Goal: Information Seeking & Learning: Learn about a topic

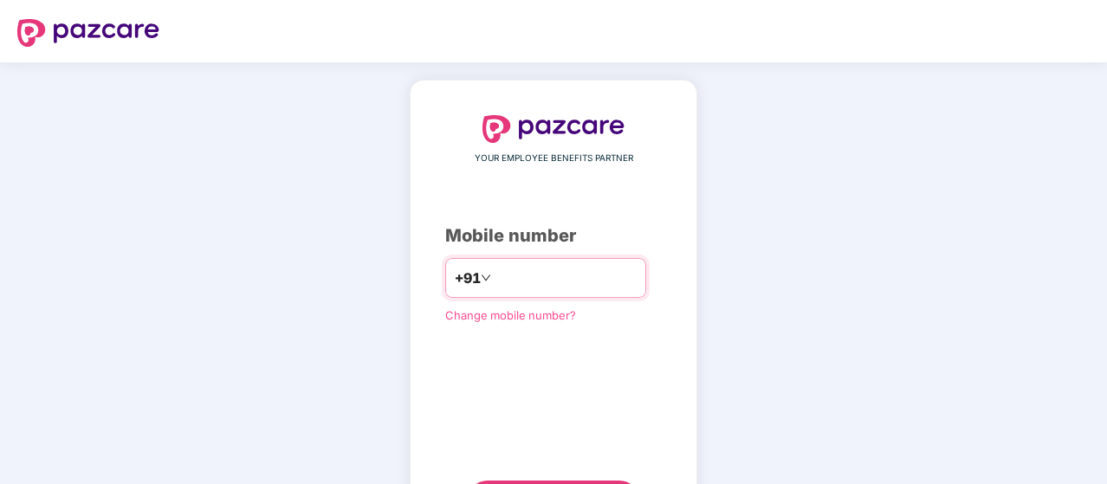
click at [536, 268] on input "number" at bounding box center [566, 278] width 142 height 28
type input "**********"
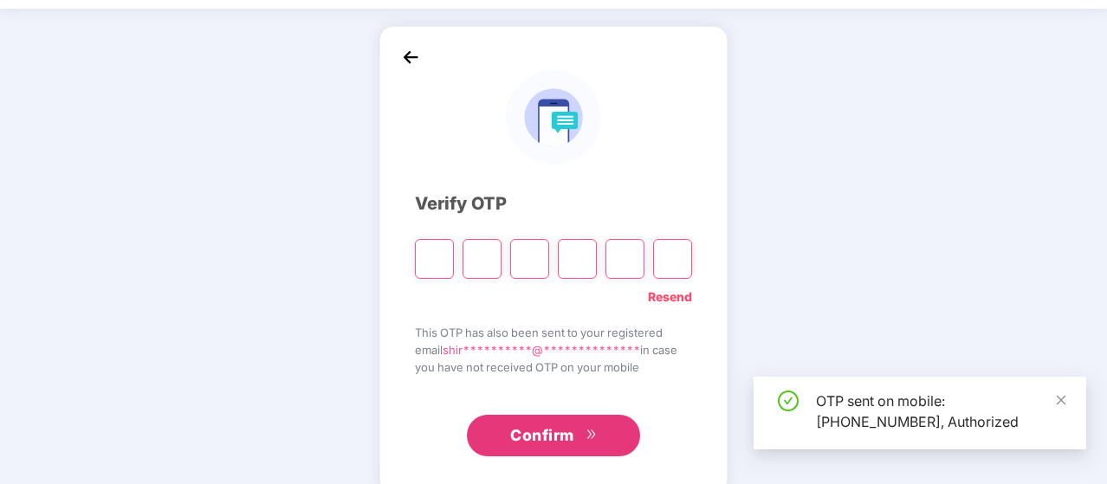
scroll to position [80, 0]
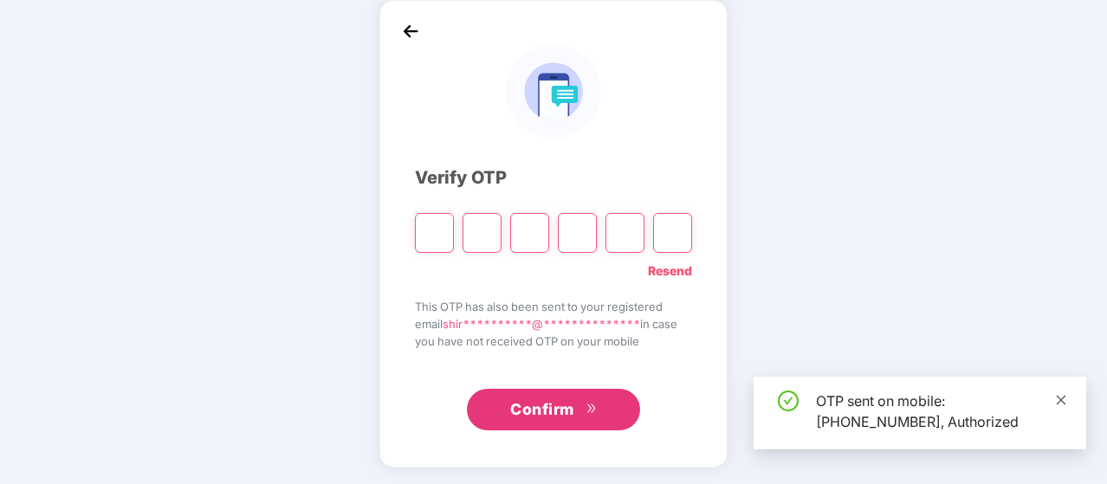
click at [1062, 398] on icon "close" at bounding box center [1061, 400] width 12 height 12
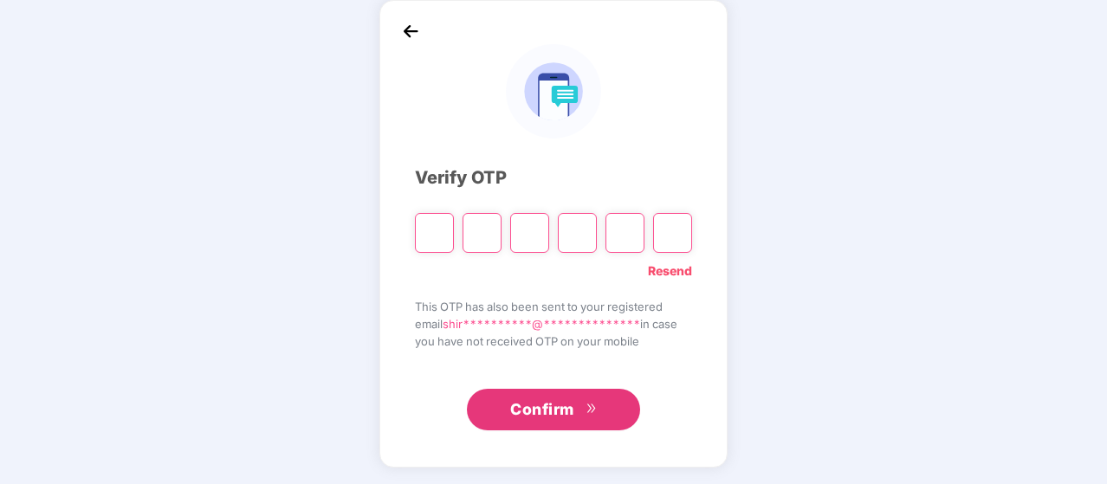
click at [444, 231] on input "Please enter verification code. Digit 1" at bounding box center [434, 233] width 39 height 40
type input "*"
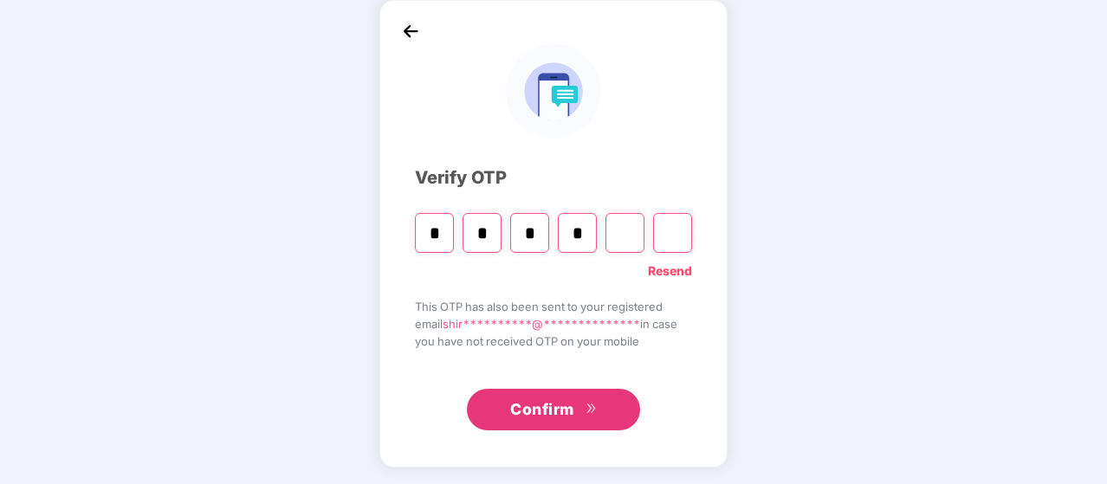
type input "*"
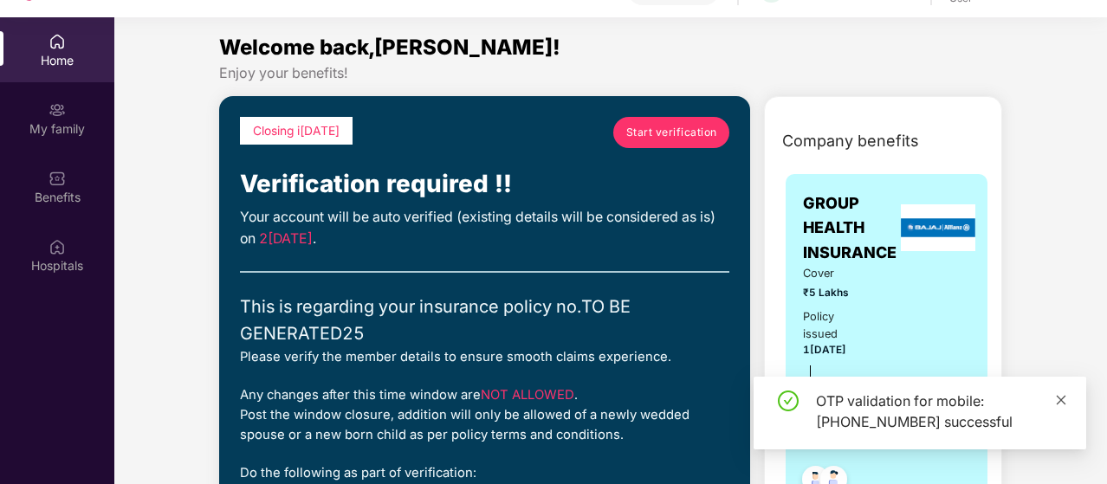
click at [1062, 393] on span at bounding box center [1061, 400] width 12 height 15
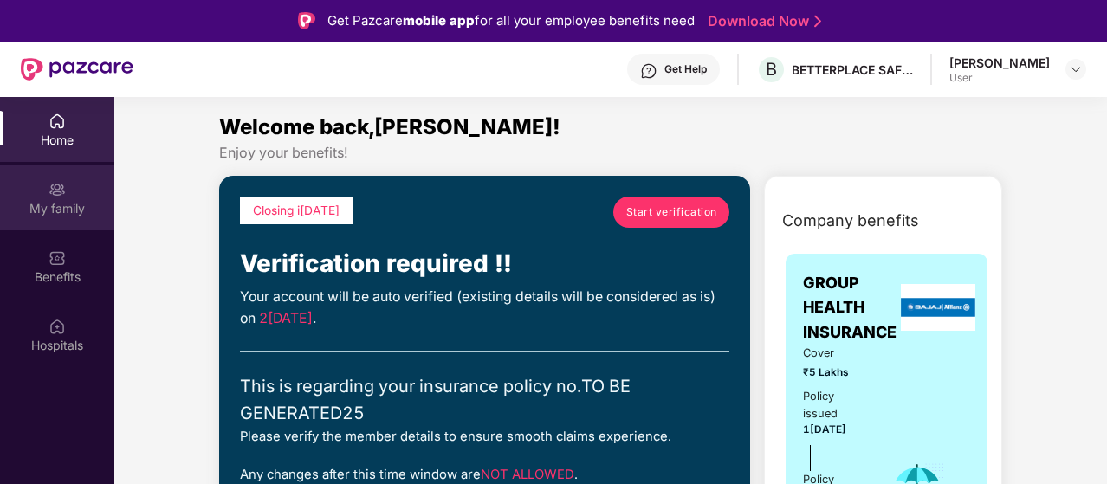
click at [44, 196] on div "My family" at bounding box center [57, 198] width 114 height 65
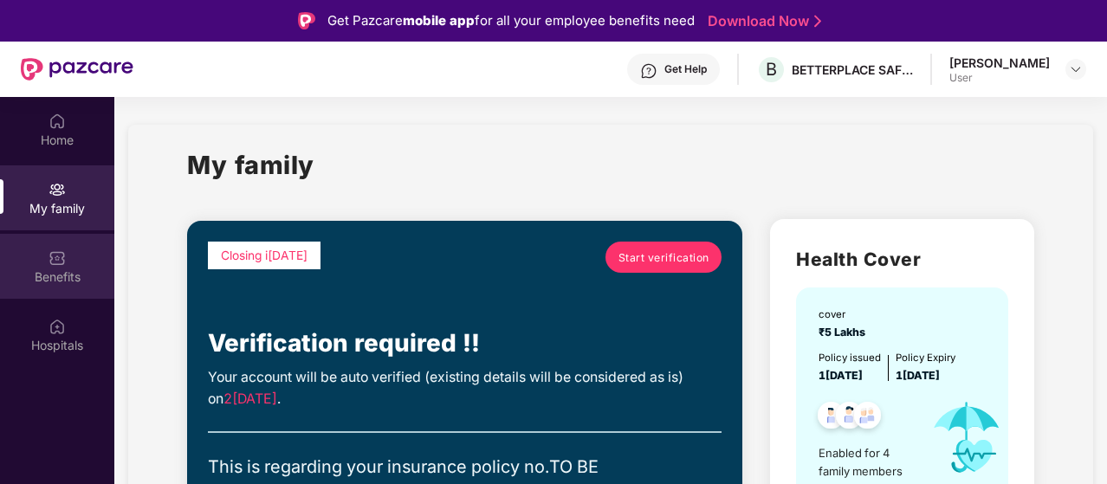
click at [49, 276] on div "Benefits" at bounding box center [57, 277] width 114 height 17
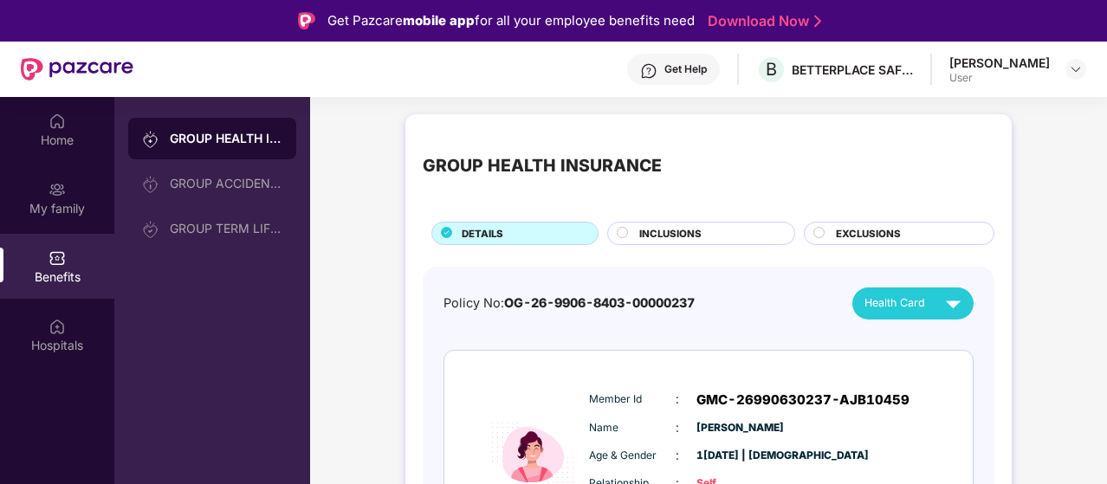
click at [899, 295] on span "Health Card" at bounding box center [895, 303] width 61 height 17
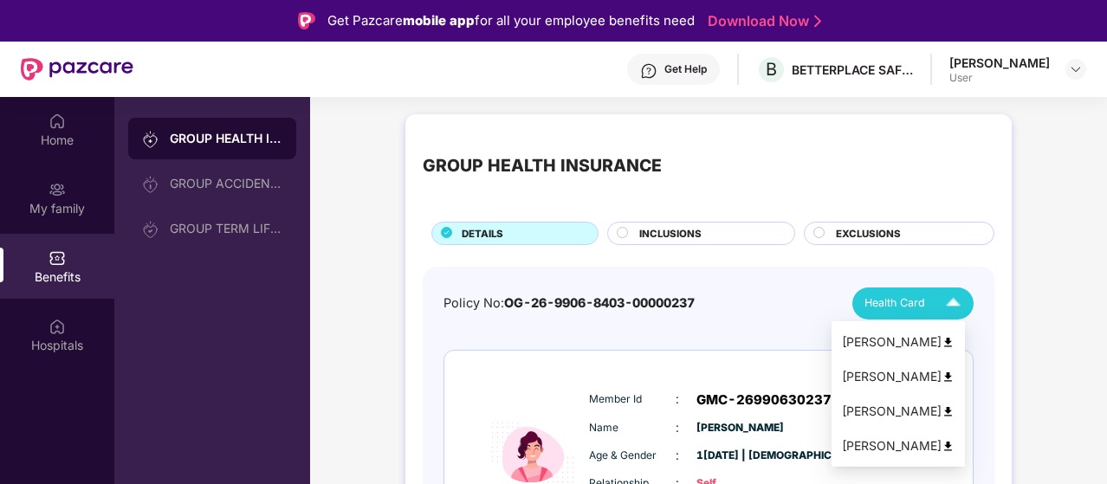
click at [955, 342] on img at bounding box center [948, 342] width 13 height 13
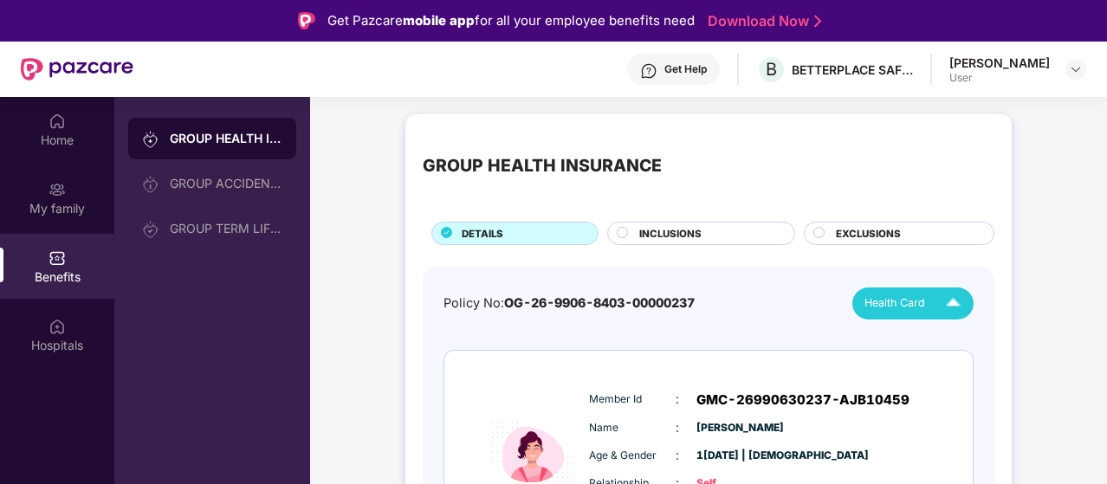
click at [889, 303] on span "Health Card" at bounding box center [895, 303] width 61 height 17
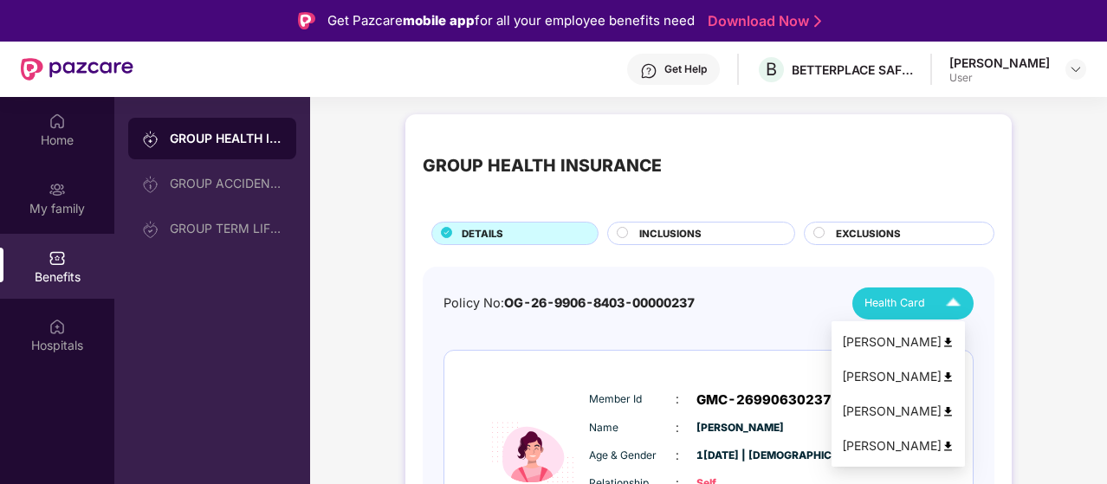
click at [955, 373] on img at bounding box center [948, 377] width 13 height 13
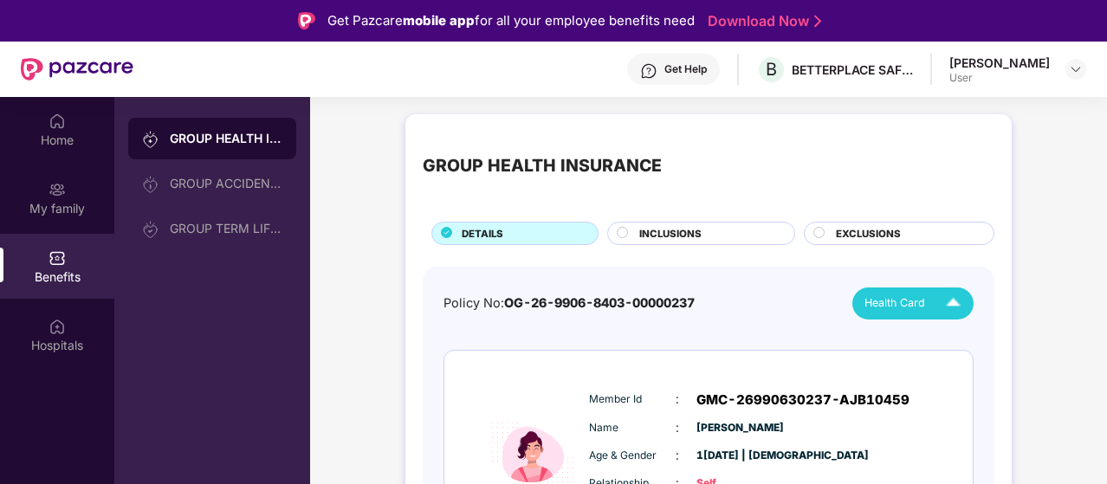
click at [919, 300] on span "Health Card" at bounding box center [895, 303] width 61 height 17
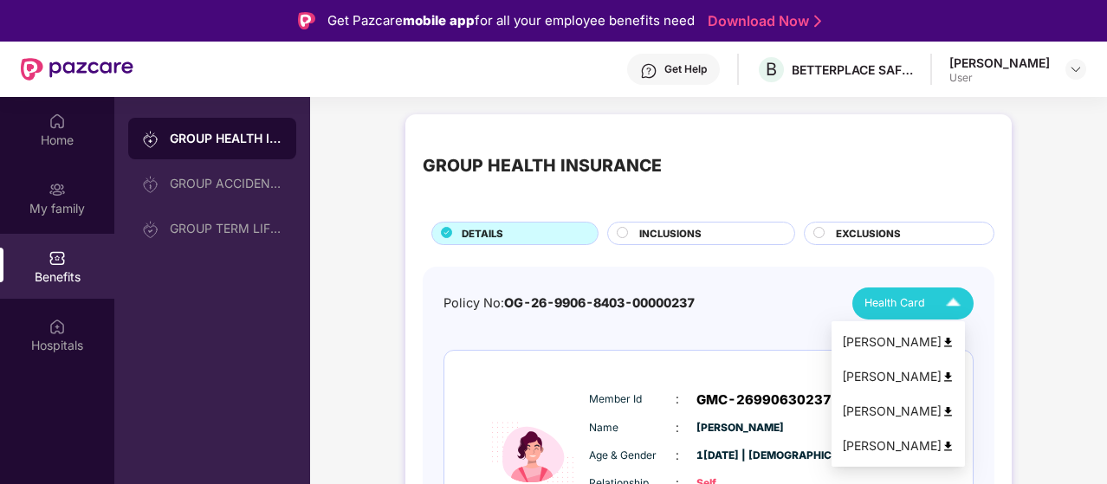
click at [955, 410] on div "Stephen Peddar" at bounding box center [898, 411] width 113 height 19
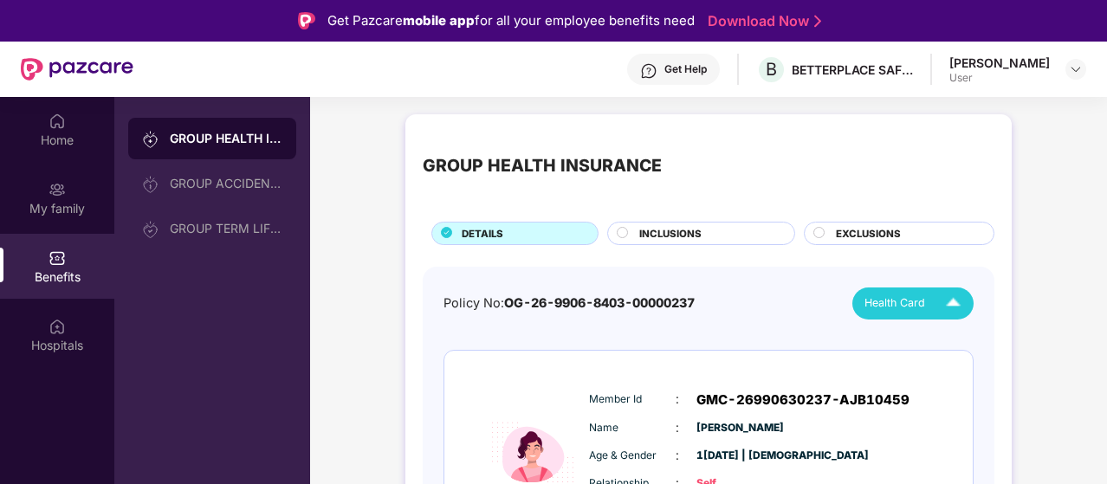
click at [936, 302] on div "Health Card" at bounding box center [917, 304] width 104 height 30
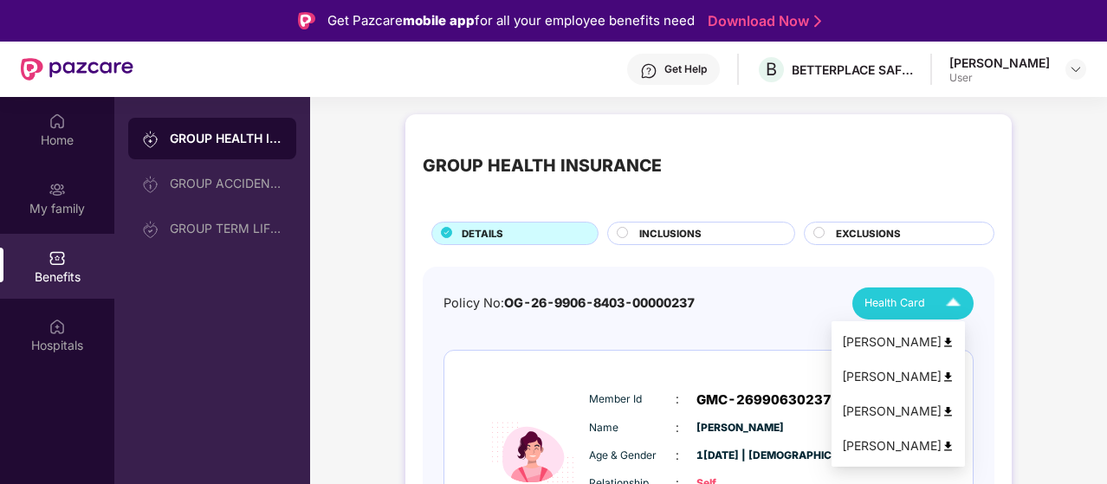
click at [920, 448] on div "Vaishali Peddar" at bounding box center [898, 446] width 113 height 19
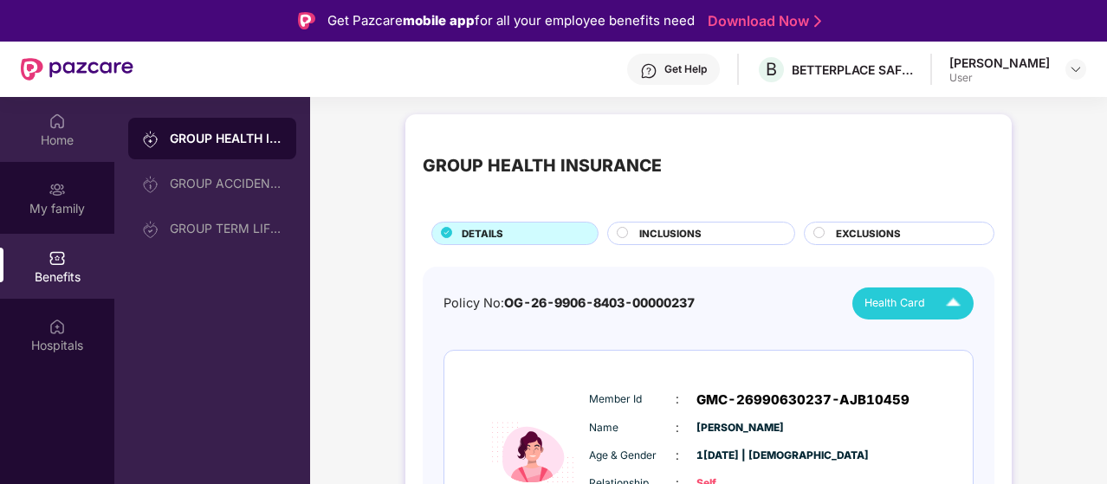
click at [45, 141] on div "Home" at bounding box center [57, 140] width 114 height 17
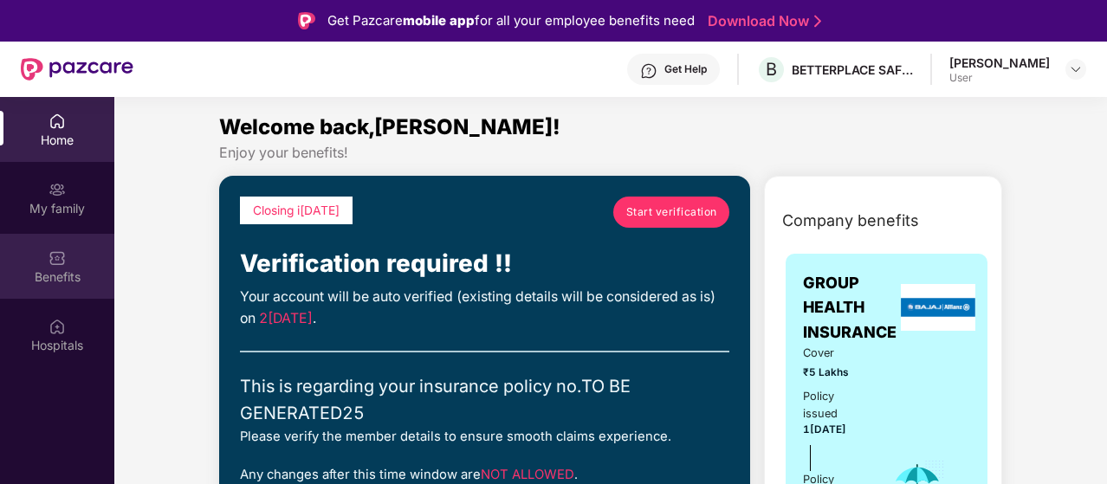
click at [112, 280] on div "Benefits" at bounding box center [57, 277] width 114 height 17
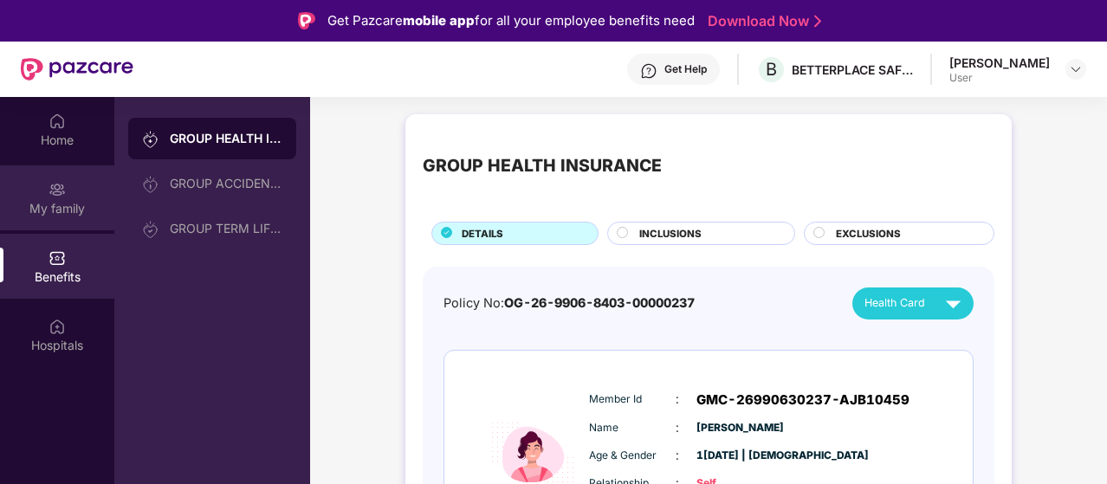
click at [71, 214] on div "My family" at bounding box center [57, 208] width 114 height 17
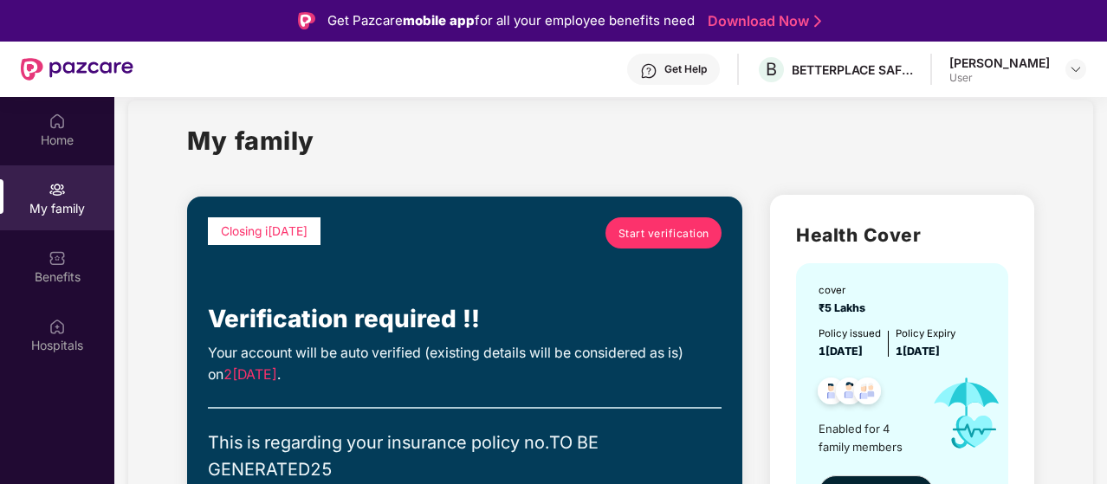
scroll to position [87, 0]
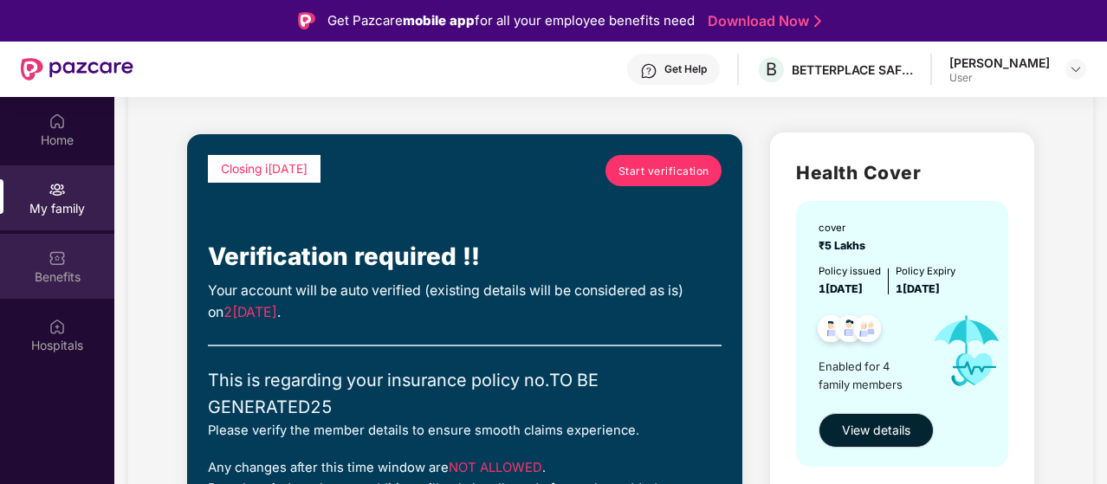
click at [76, 253] on div "Benefits" at bounding box center [57, 266] width 114 height 65
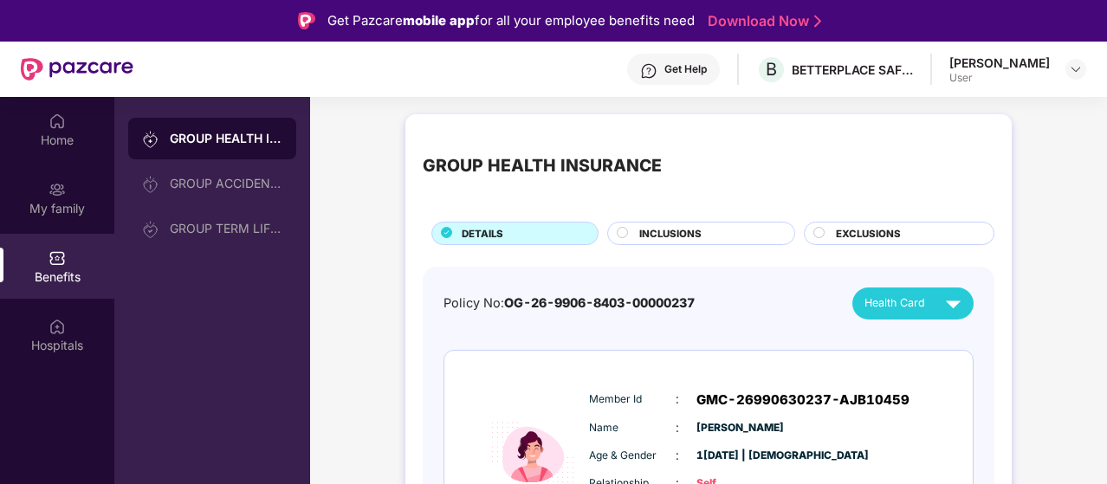
click at [686, 237] on span "INCLUSIONS" at bounding box center [671, 234] width 62 height 16
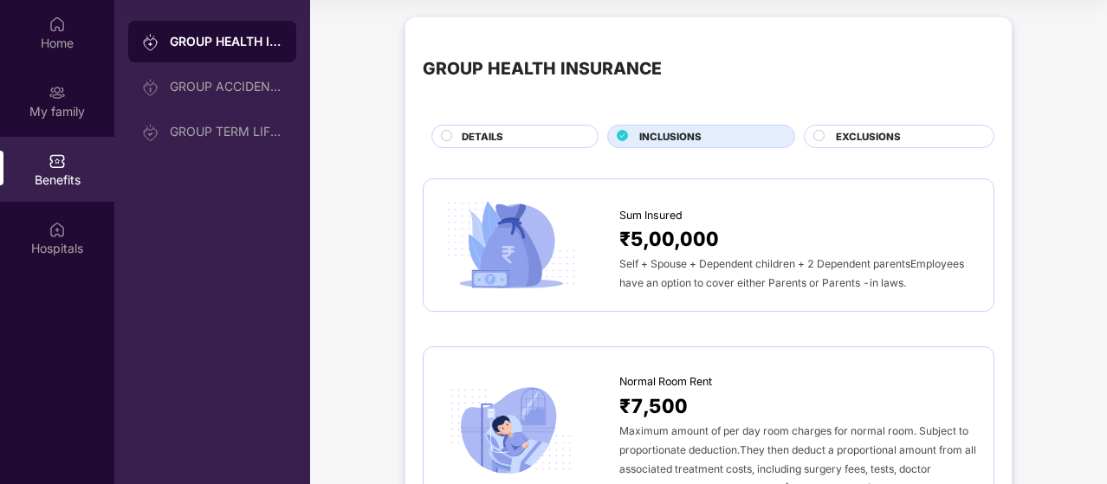
click at [882, 112] on div "GROUP HEALTH INSURANCE DETAILS INCLUSIONS EXCLUSIONS" at bounding box center [709, 92] width 572 height 114
click at [872, 131] on span "EXCLUSIONS" at bounding box center [868, 137] width 65 height 16
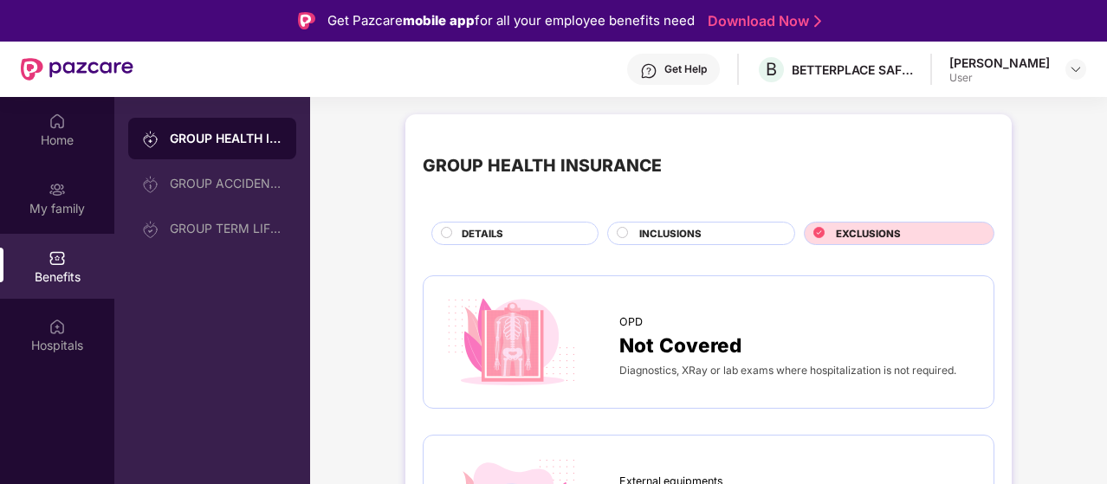
click at [679, 233] on span "INCLUSIONS" at bounding box center [671, 234] width 62 height 16
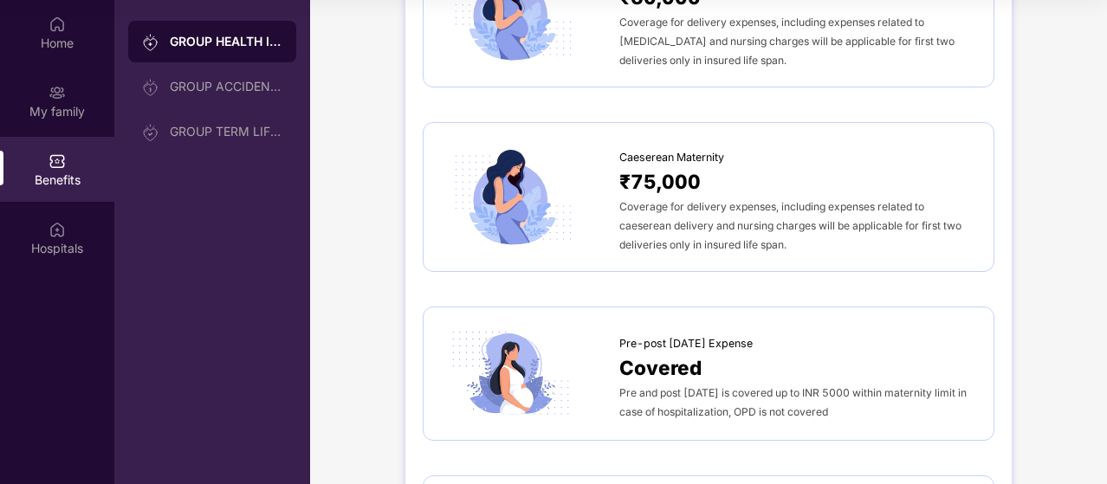
scroll to position [1802, 0]
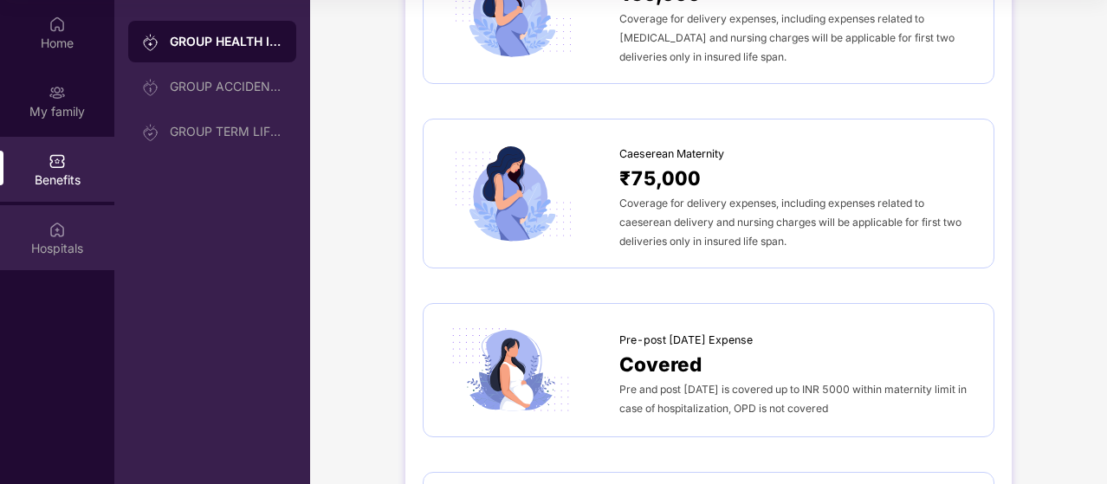
click at [33, 248] on div "Hospitals" at bounding box center [57, 248] width 114 height 17
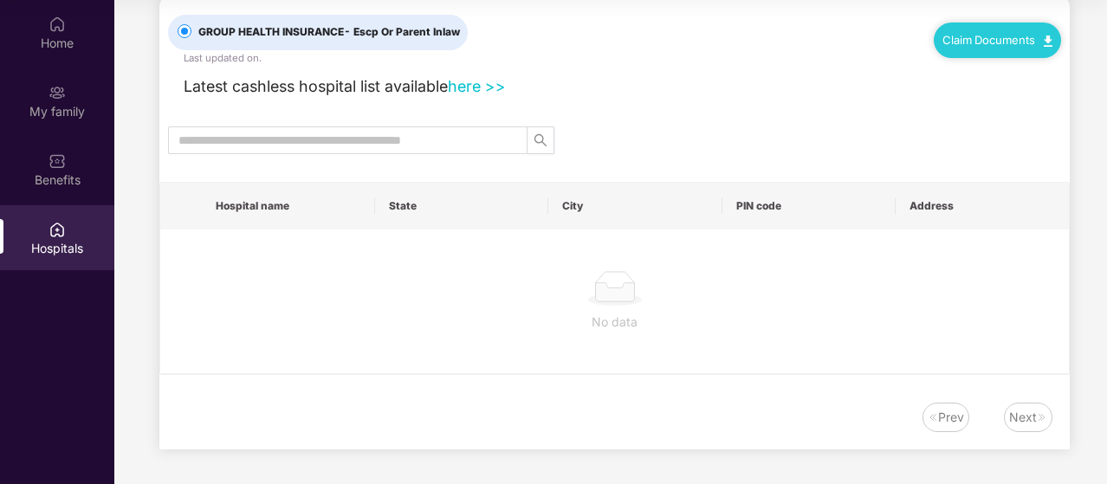
scroll to position [0, 0]
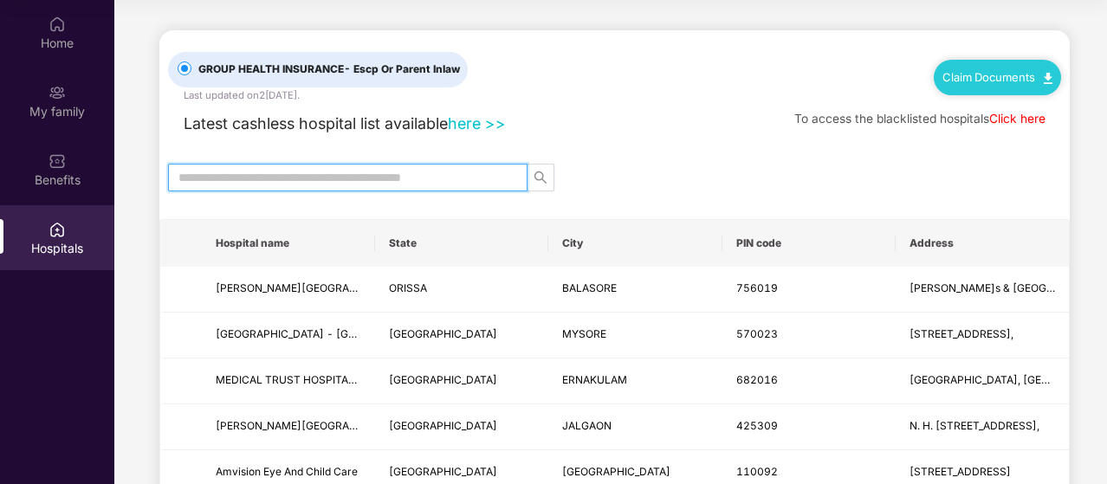
click at [312, 168] on input "text" at bounding box center [341, 177] width 325 height 19
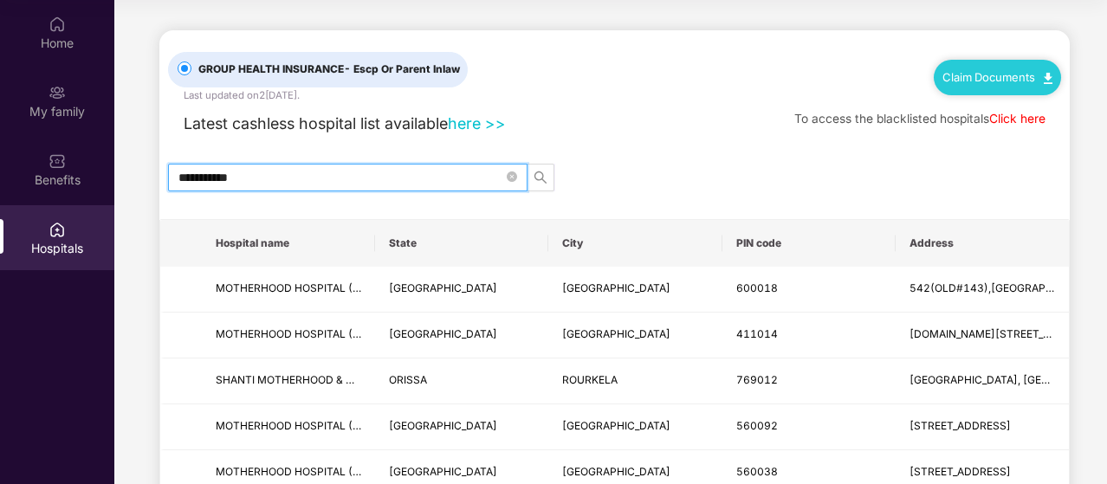
click at [561, 243] on th "City" at bounding box center [635, 243] width 173 height 47
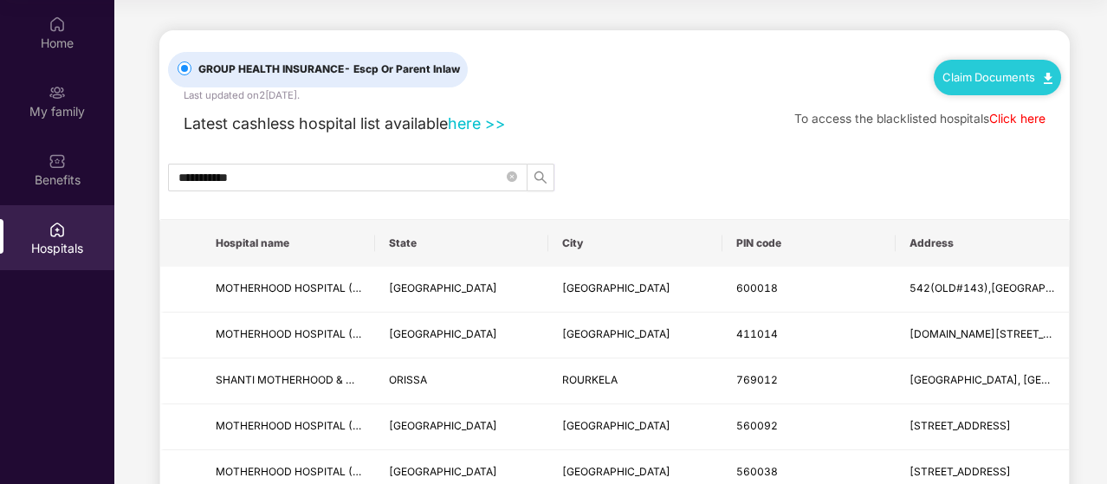
click at [566, 243] on th "City" at bounding box center [635, 243] width 173 height 47
click at [581, 243] on th "City" at bounding box center [635, 243] width 173 height 47
drag, startPoint x: 607, startPoint y: 249, endPoint x: 599, endPoint y: 246, distance: 9.0
click at [608, 249] on th "City" at bounding box center [635, 243] width 173 height 47
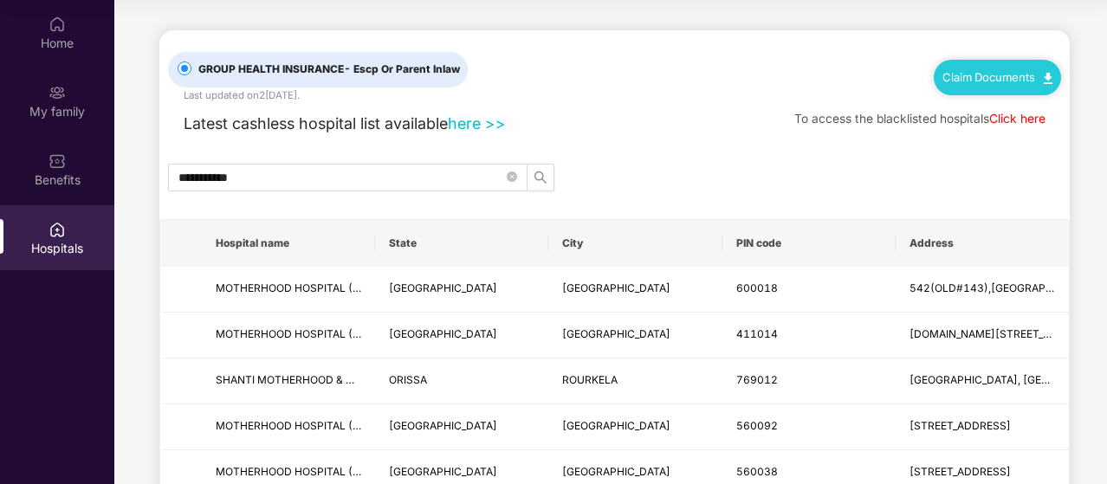
drag, startPoint x: 459, startPoint y: 268, endPoint x: 395, endPoint y: 246, distance: 67.7
click at [456, 268] on td "TAMIL NADU" at bounding box center [461, 290] width 173 height 46
click at [395, 246] on th "State" at bounding box center [461, 243] width 173 height 47
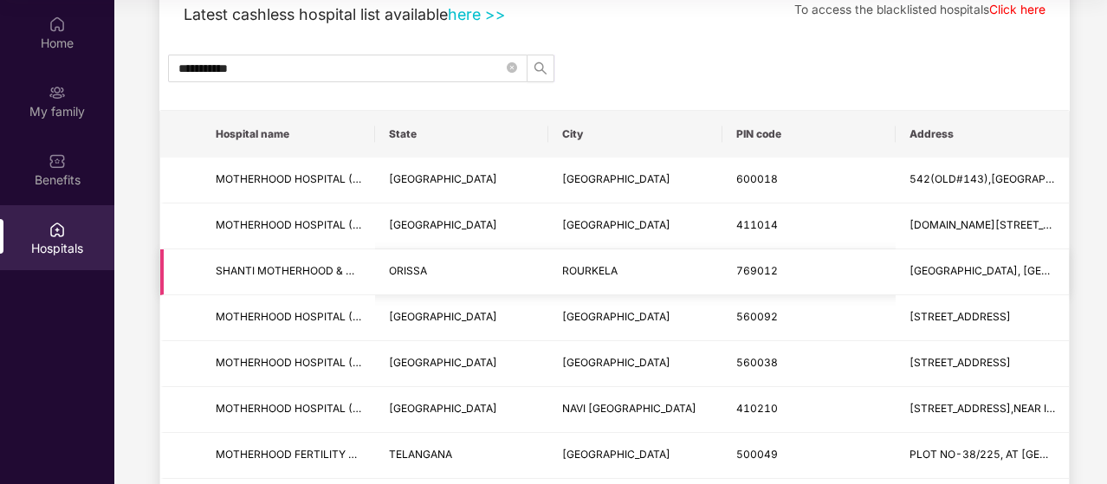
scroll to position [87, 0]
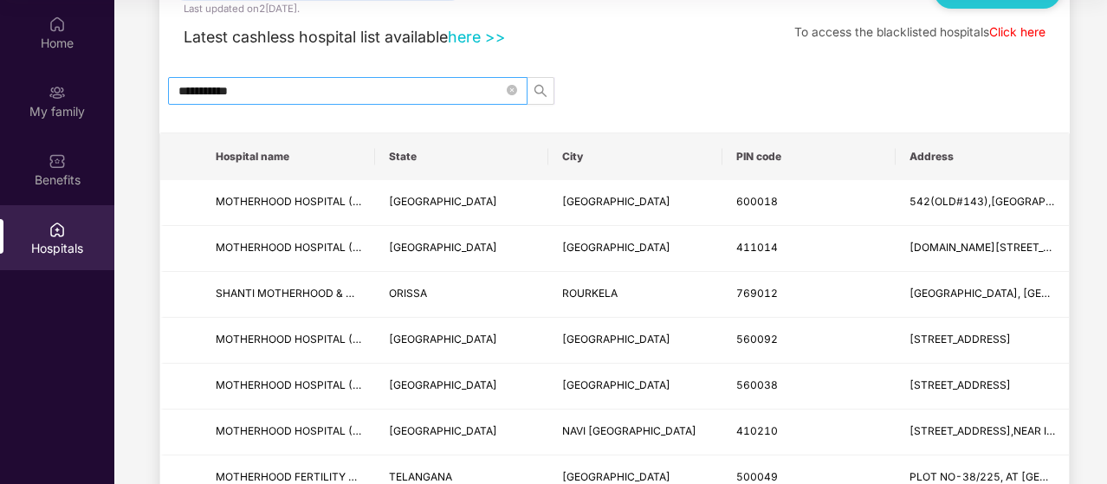
click at [350, 99] on span "**********" at bounding box center [348, 91] width 360 height 28
click at [351, 93] on input "**********" at bounding box center [341, 90] width 325 height 19
paste input "text"
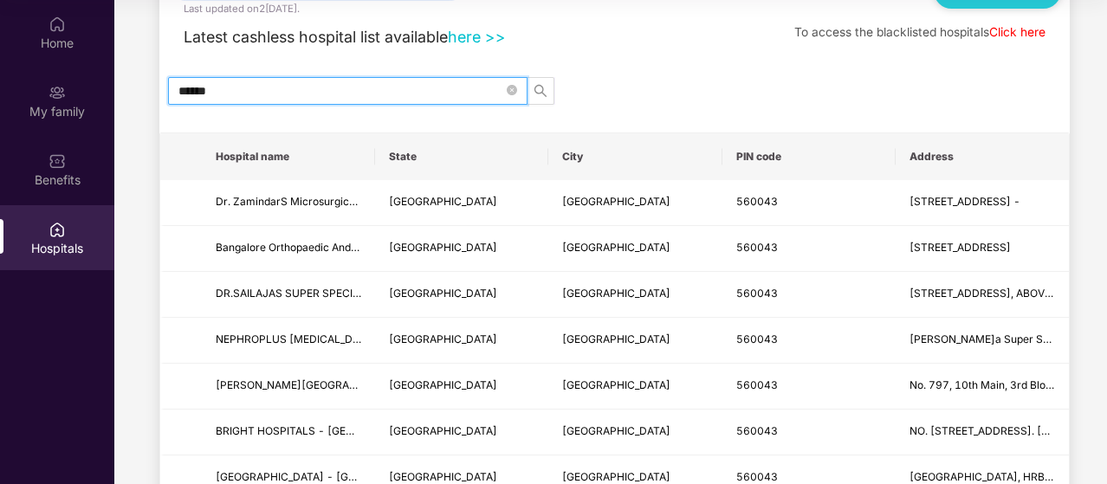
click at [174, 86] on span "******" at bounding box center [348, 91] width 360 height 28
click at [179, 89] on input "******" at bounding box center [341, 90] width 325 height 19
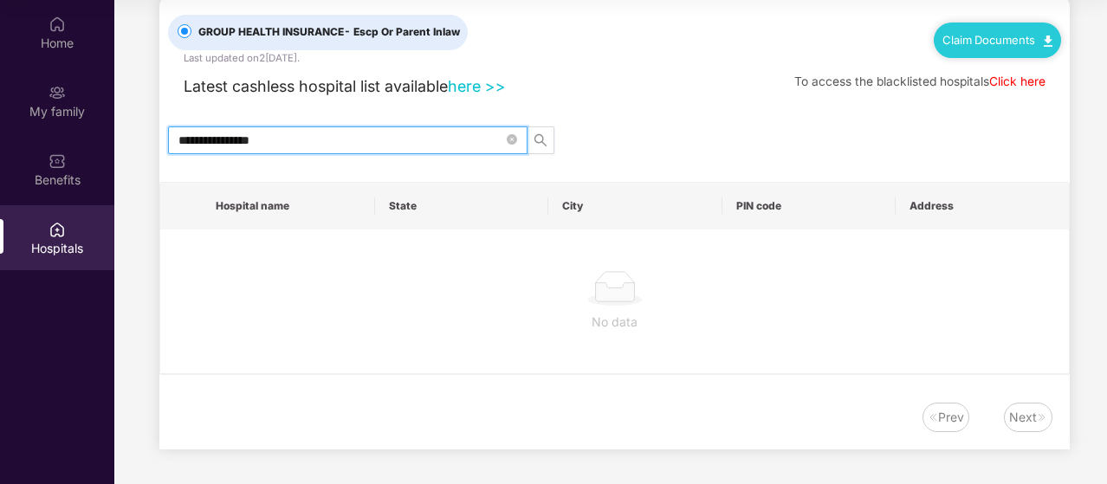
scroll to position [35, 0]
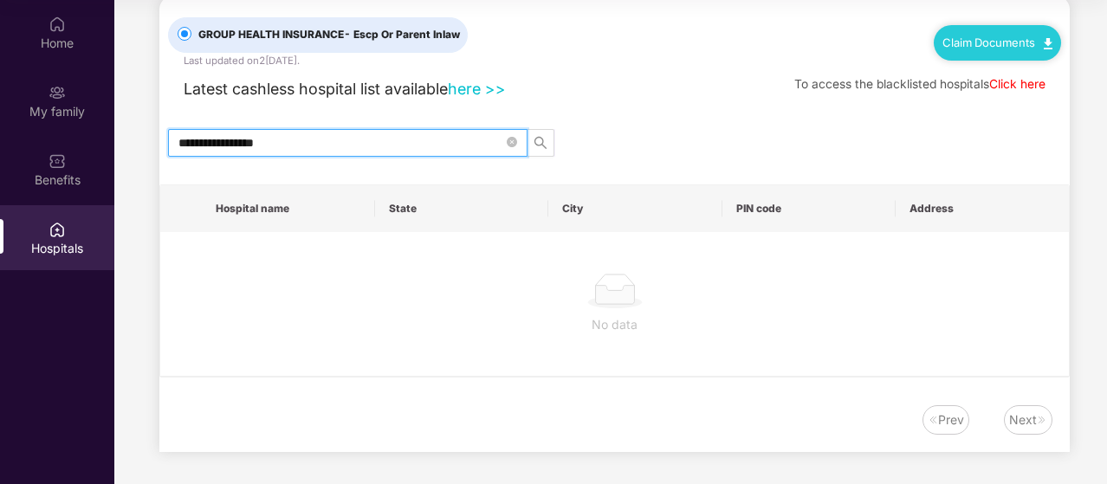
click at [273, 146] on input "**********" at bounding box center [341, 142] width 325 height 19
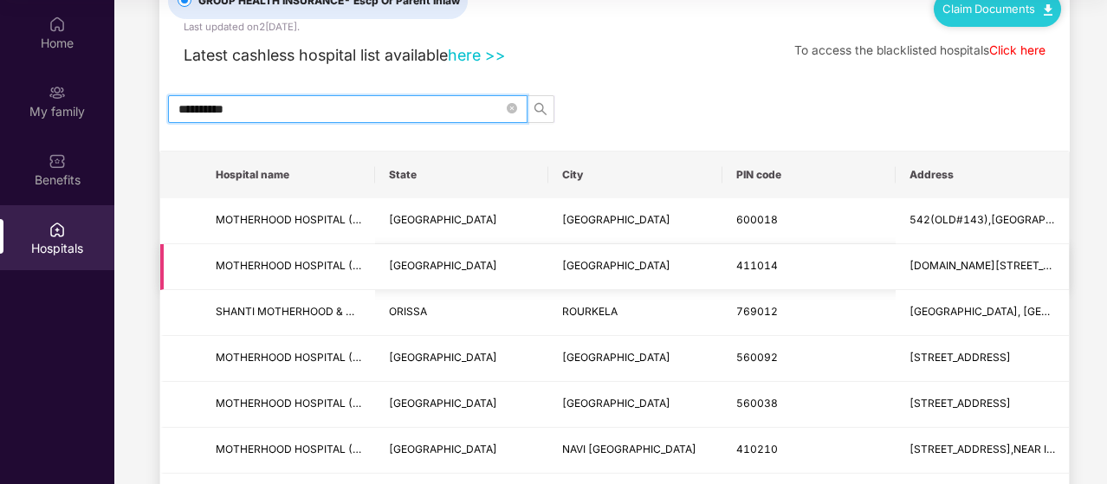
scroll to position [173, 0]
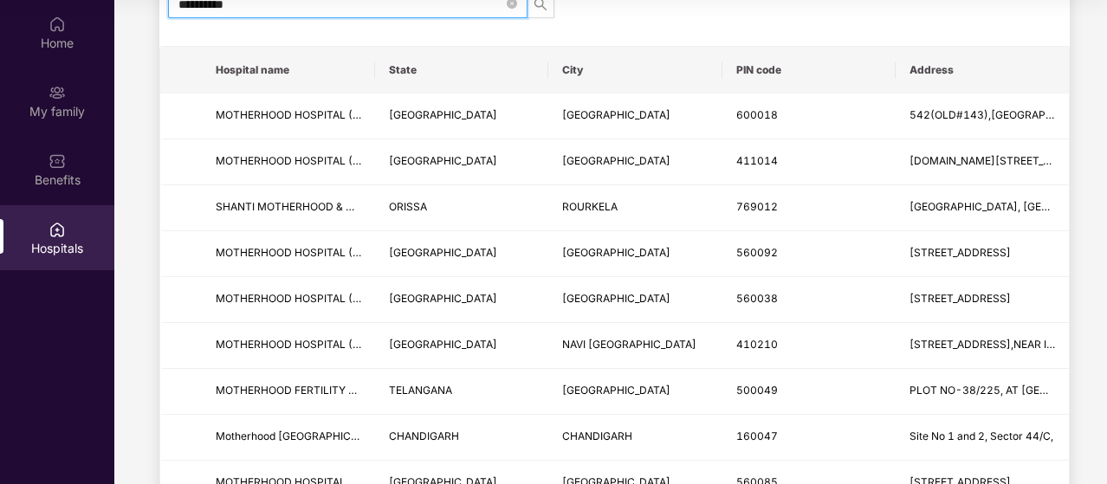
click at [289, 3] on input "**********" at bounding box center [341, 4] width 325 height 19
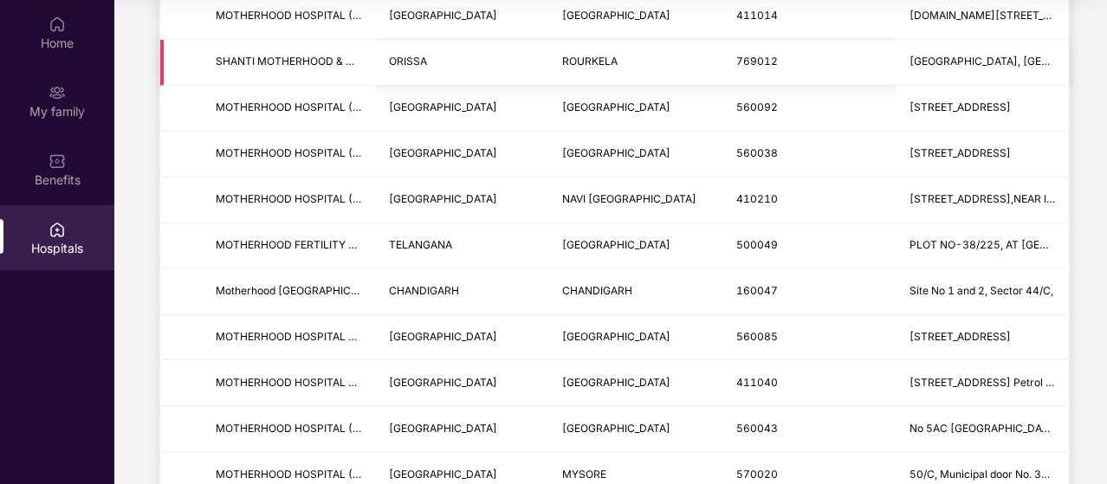
scroll to position [341, 0]
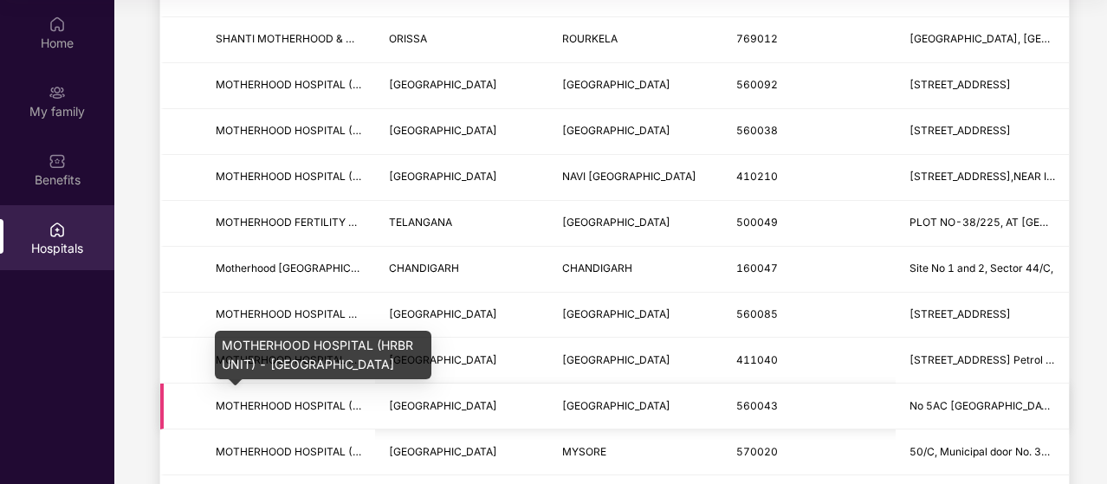
click at [326, 404] on span "MOTHERHOOD HOSPITAL (HRBR UNIT) - BANGALORE" at bounding box center [375, 405] width 318 height 13
click at [308, 402] on span "MOTHERHOOD HOSPITAL (HRBR UNIT) - BANGALORE" at bounding box center [375, 405] width 318 height 13
click at [308, 403] on span "MOTHERHOOD HOSPITAL (HRBR UNIT) - BANGALORE" at bounding box center [375, 405] width 318 height 13
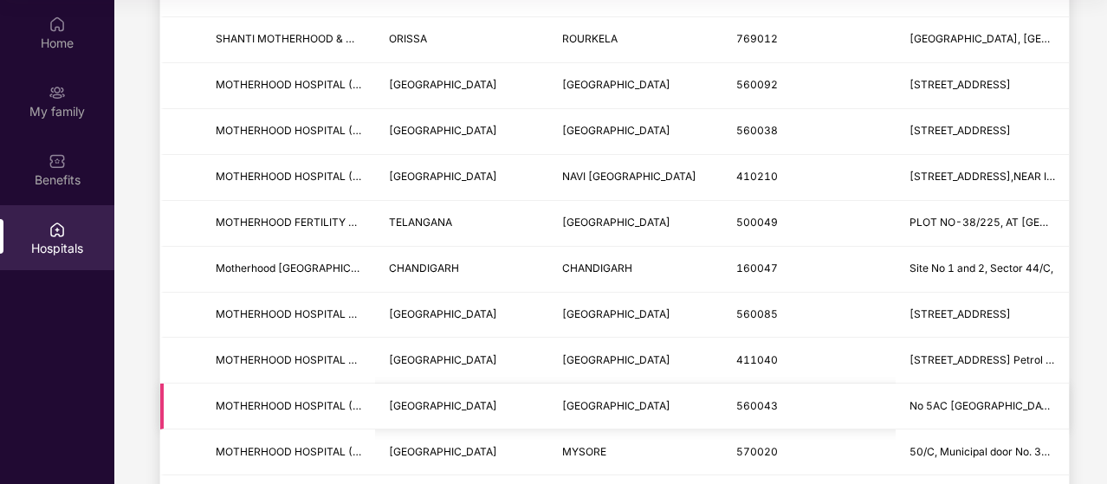
click at [999, 399] on span "No 5AC 914 1st Block Kalyan nagar HRBR Layout Outer Ring Road (Service Road) Ba…" at bounding box center [983, 407] width 146 height 16
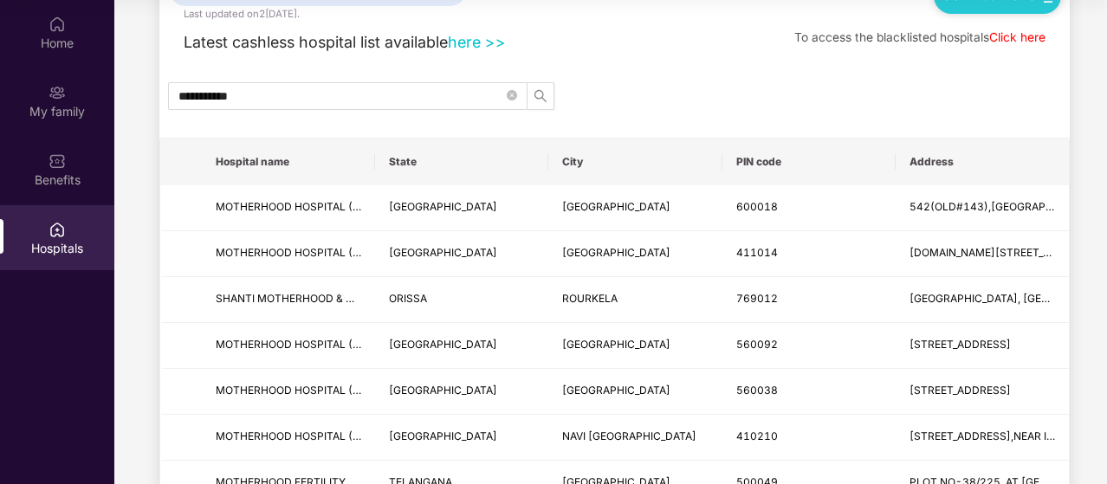
scroll to position [0, 0]
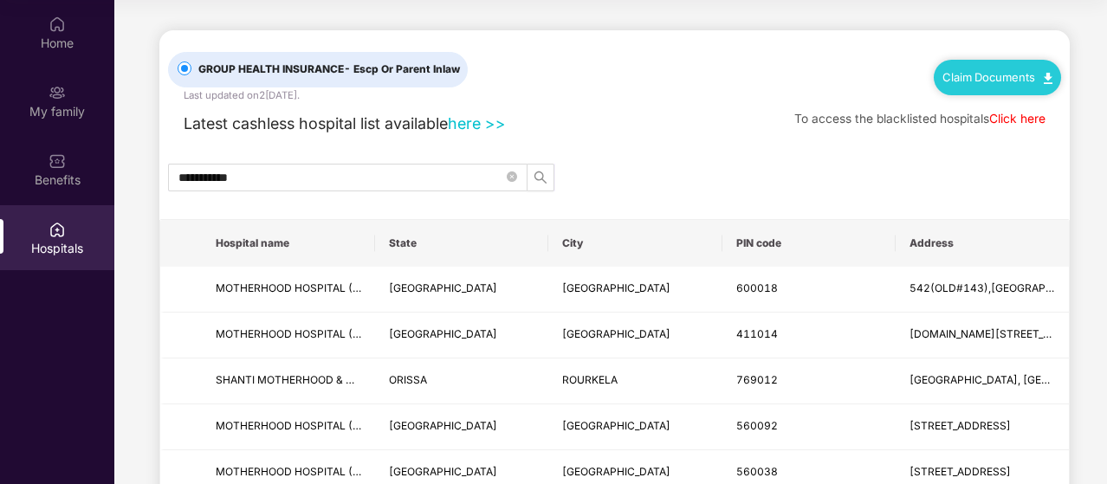
click at [472, 128] on link "here >>" at bounding box center [477, 123] width 58 height 18
click at [378, 183] on input "**********" at bounding box center [341, 177] width 325 height 19
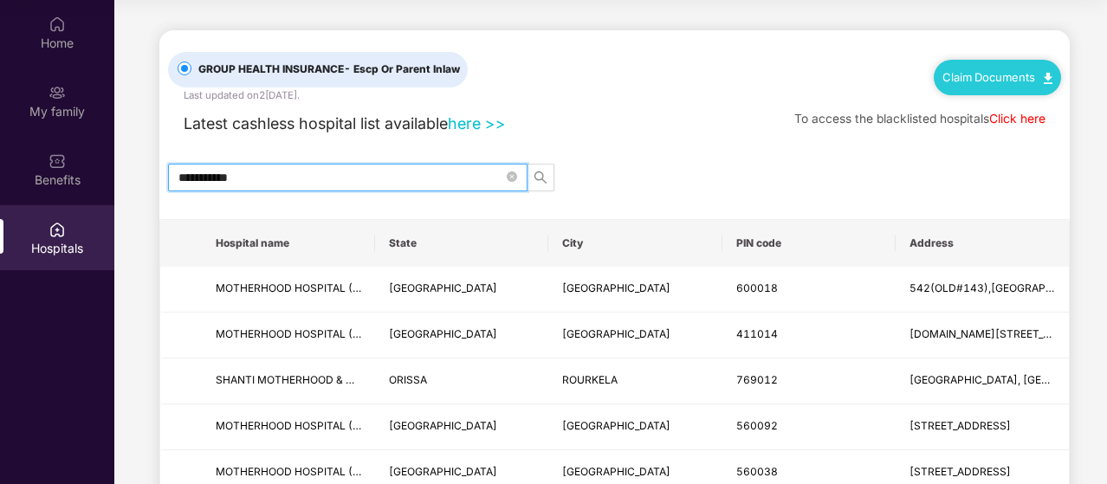
drag, startPoint x: 378, startPoint y: 183, endPoint x: 404, endPoint y: 179, distance: 26.4
click at [419, 164] on span "**********" at bounding box center [348, 178] width 360 height 28
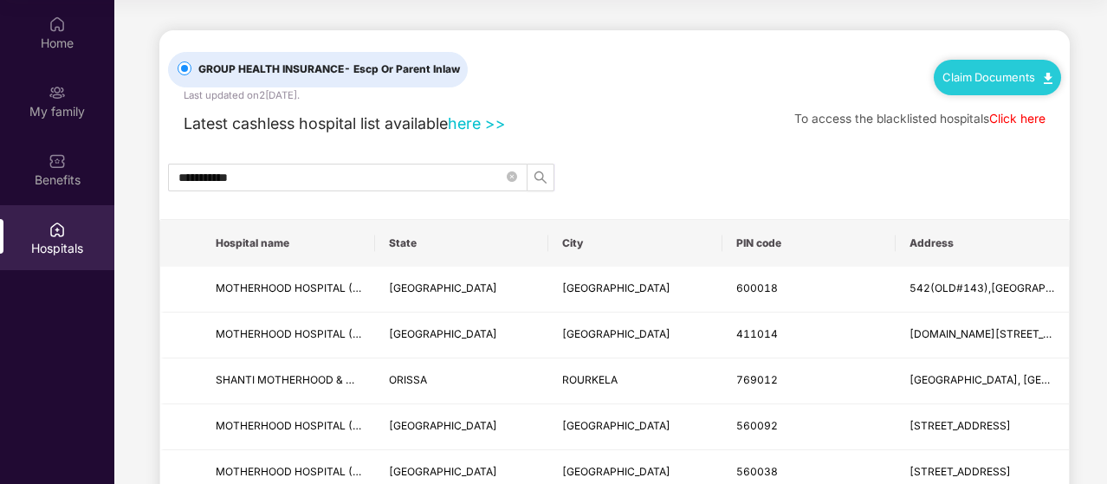
click at [477, 127] on link "here >>" at bounding box center [477, 123] width 58 height 18
click at [289, 181] on input "**********" at bounding box center [341, 177] width 325 height 19
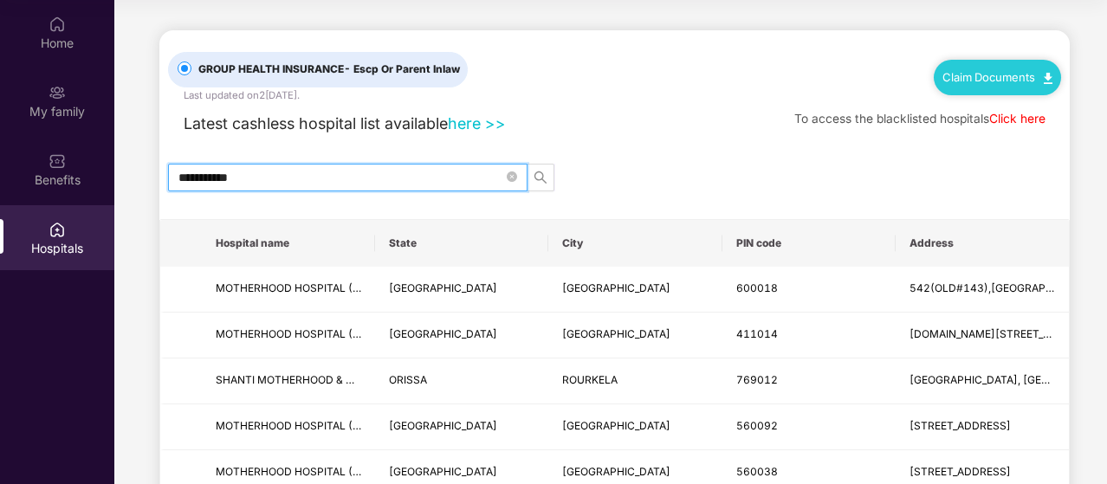
click at [289, 181] on input "**********" at bounding box center [341, 177] width 325 height 19
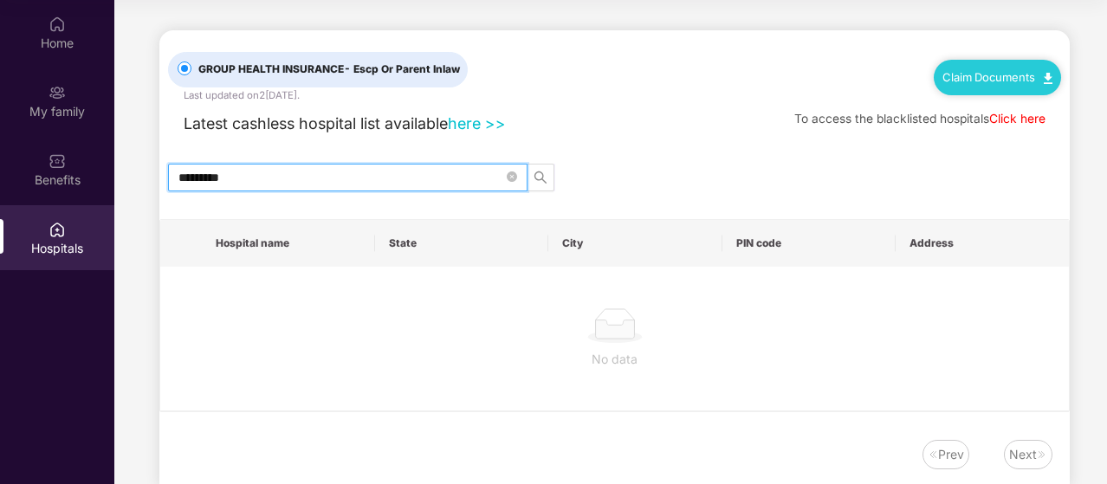
click at [276, 179] on input "*********" at bounding box center [341, 177] width 325 height 19
click at [277, 181] on input "*********" at bounding box center [341, 177] width 325 height 19
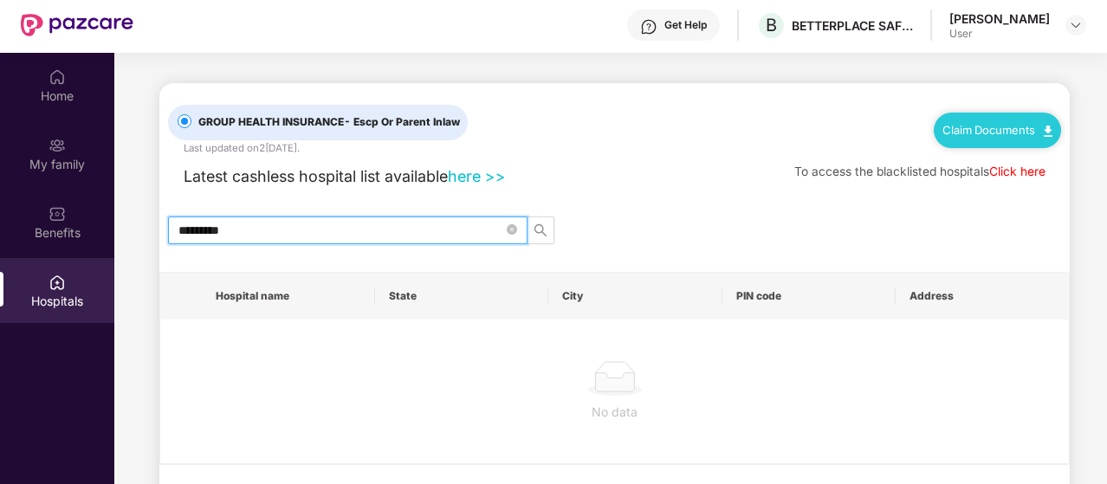
scroll to position [10, 0]
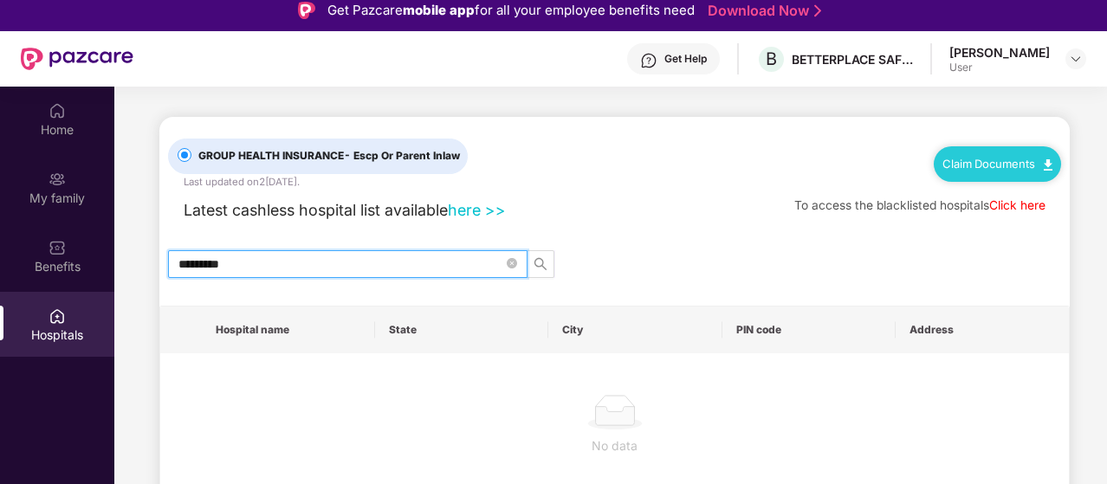
type input "*********"
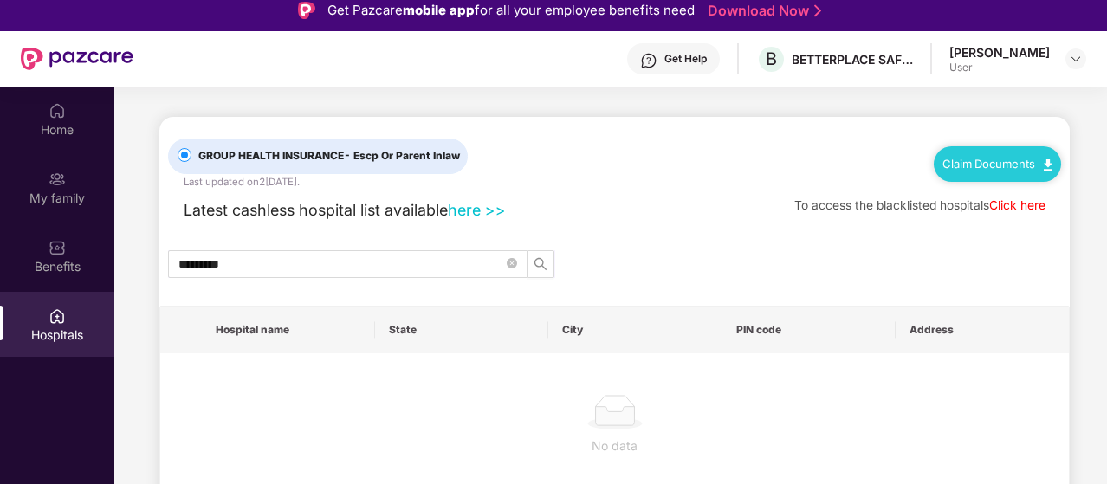
click at [1007, 205] on link "Click here" at bounding box center [1018, 205] width 56 height 14
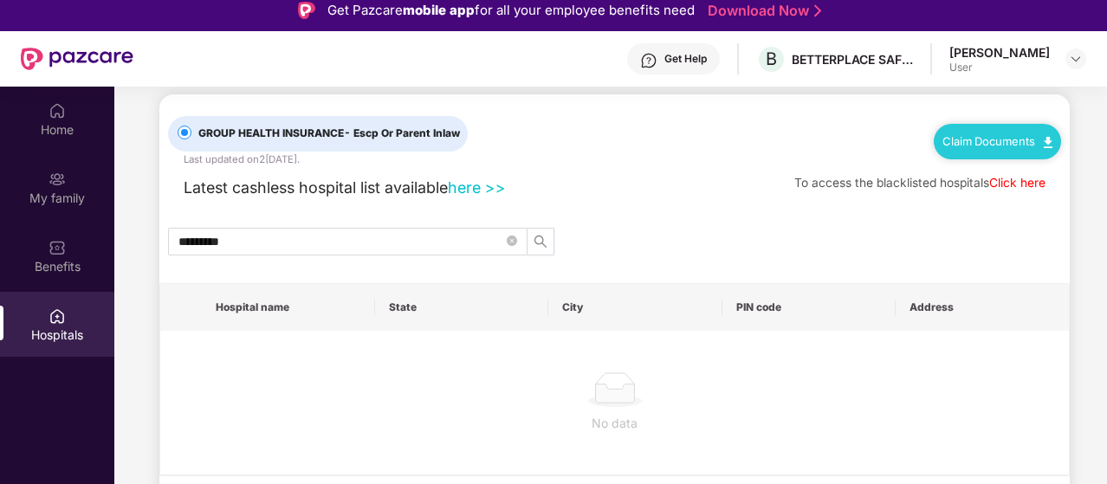
scroll to position [35, 0]
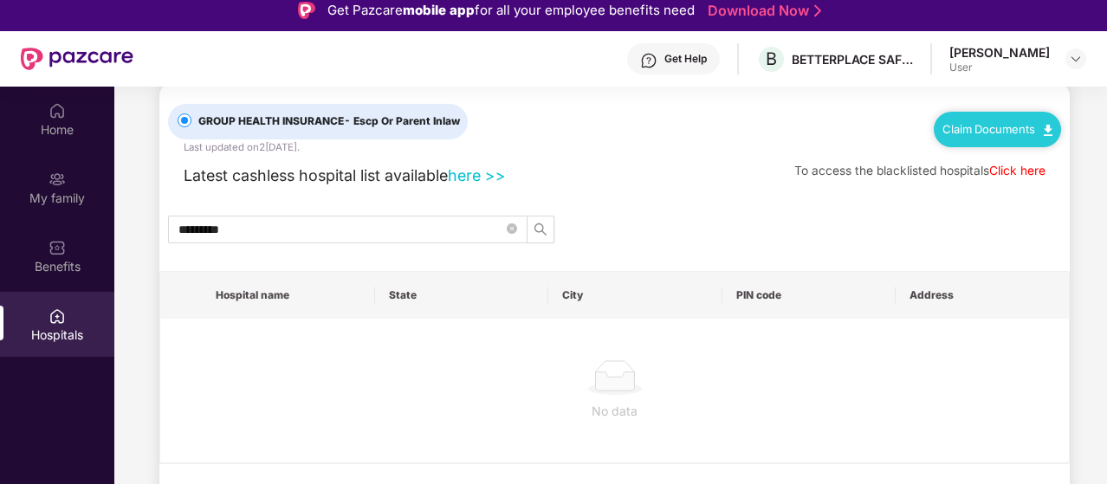
click at [1014, 124] on link "Claim Documents" at bounding box center [998, 129] width 110 height 14
click at [698, 211] on div "GROUP HEALTH INSURANCE - Escp Or Parent Inlaw Last updated on 22 Sep 2025 . Cla…" at bounding box center [614, 310] width 911 height 457
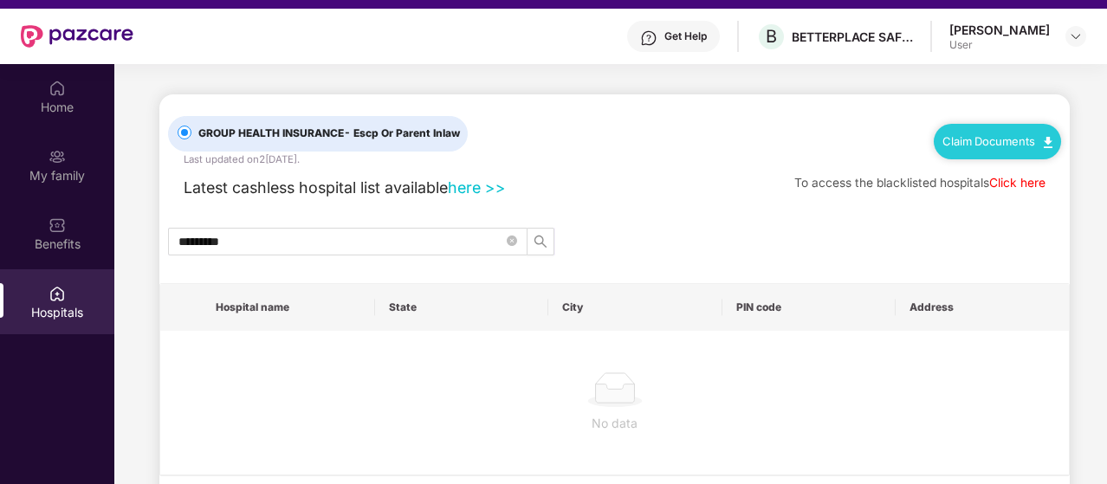
scroll to position [0, 0]
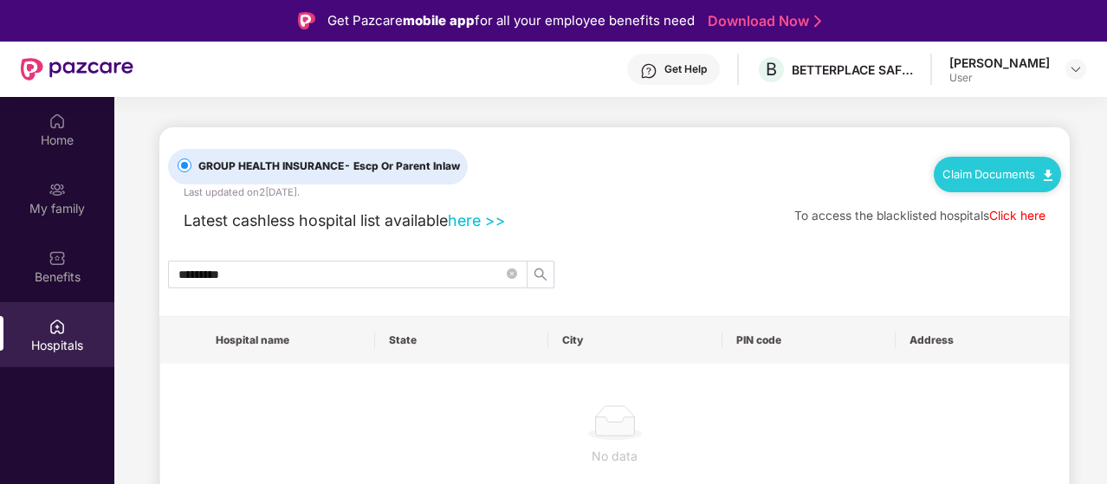
click at [55, 286] on div "Benefits" at bounding box center [57, 266] width 114 height 65
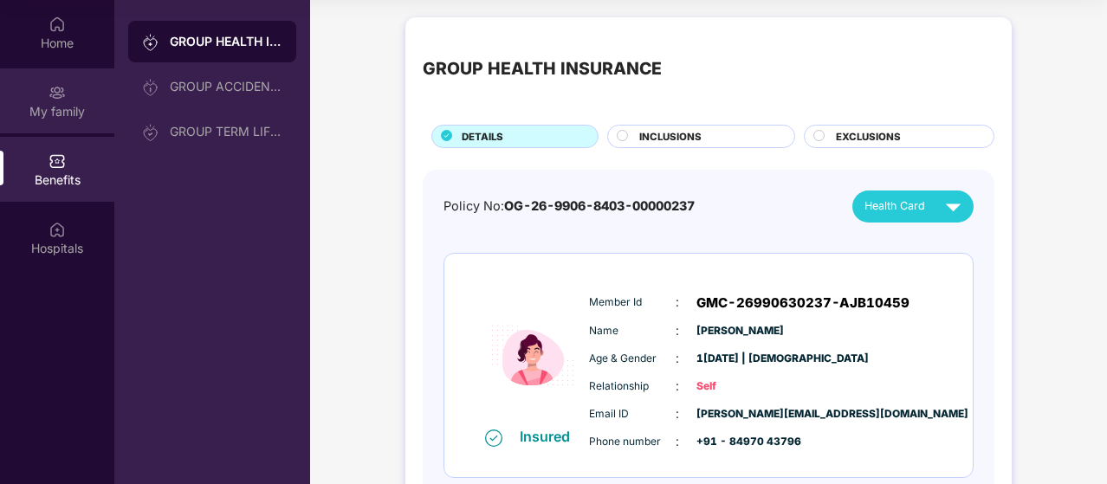
click at [67, 123] on div "My family" at bounding box center [57, 100] width 114 height 65
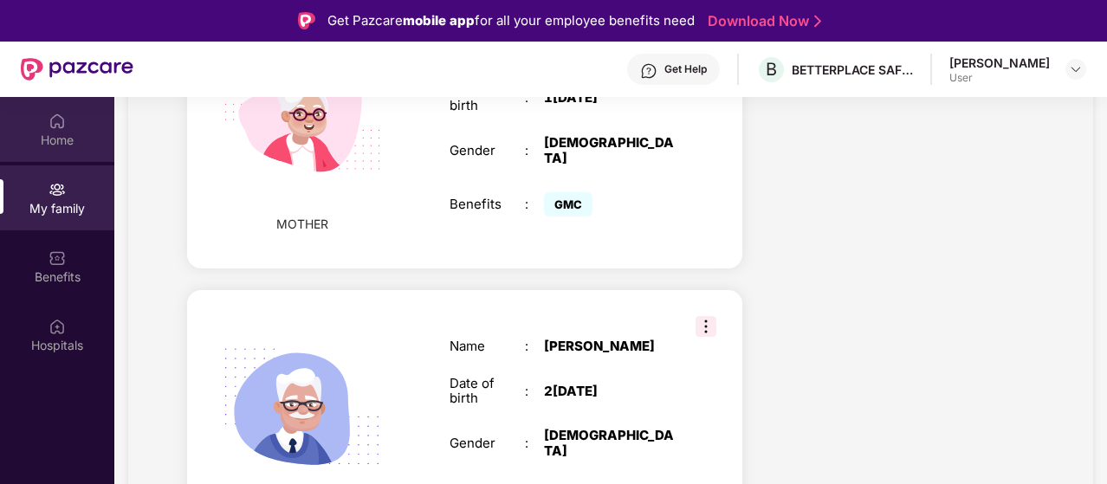
scroll to position [1488, 0]
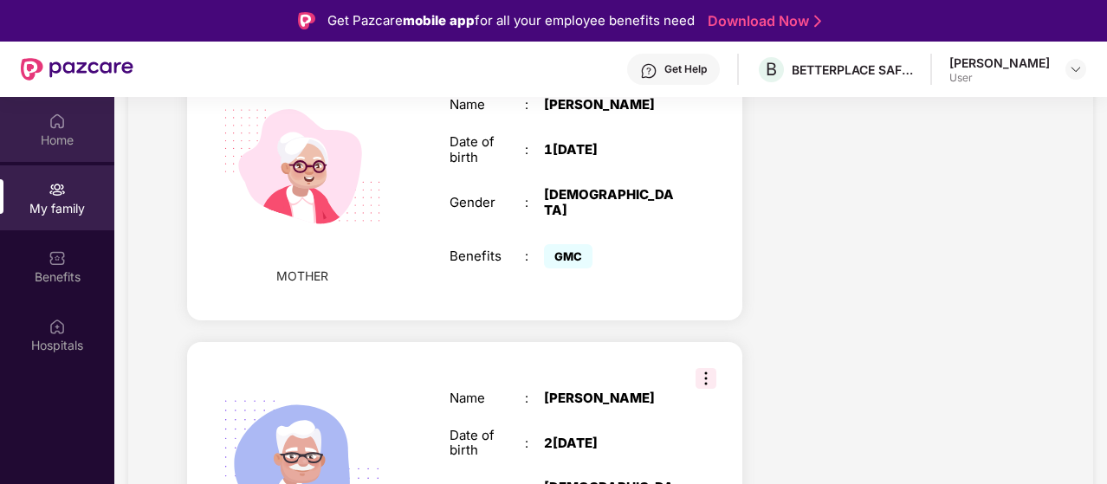
click at [58, 144] on div "Home" at bounding box center [57, 140] width 114 height 17
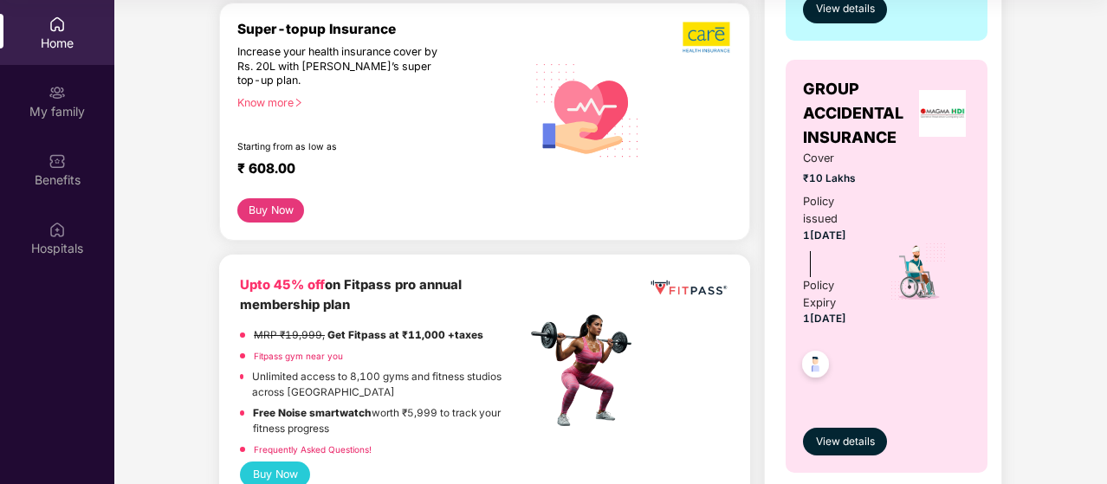
scroll to position [689, 0]
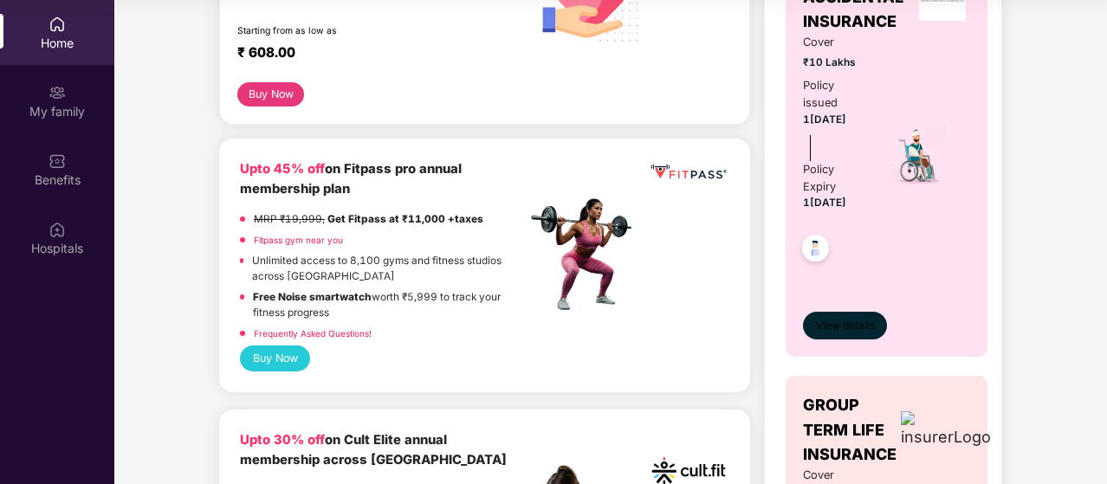
click at [874, 325] on button "View details" at bounding box center [845, 326] width 84 height 28
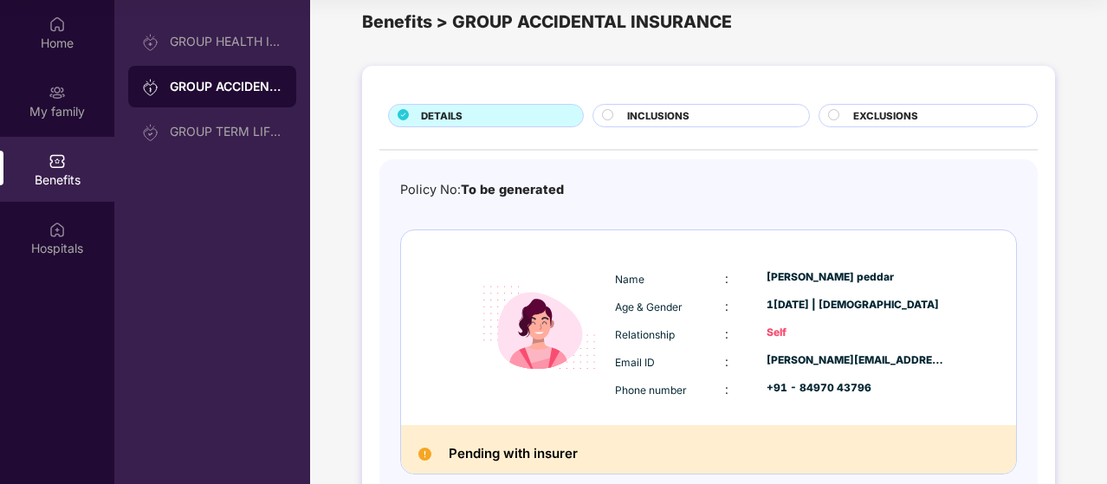
scroll to position [0, 0]
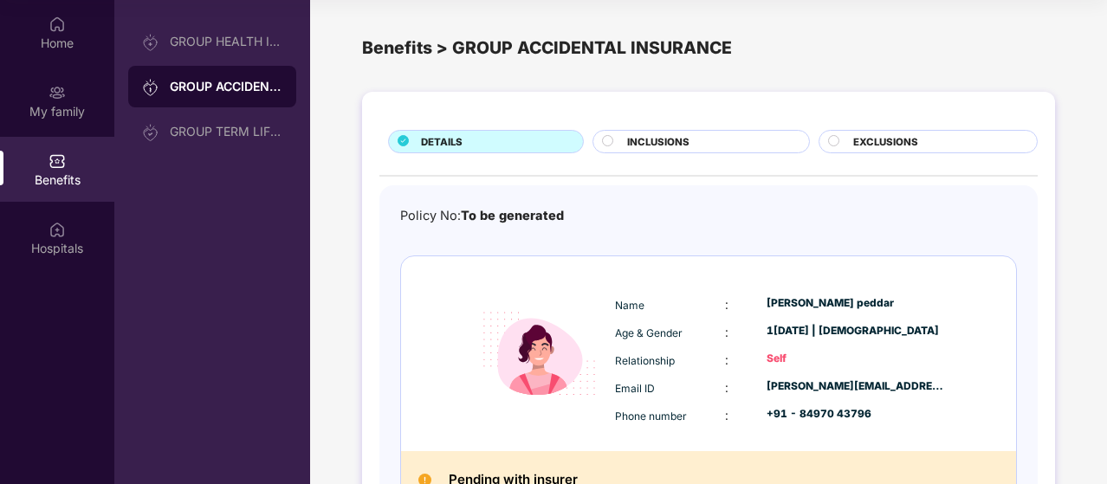
click at [646, 145] on span "INCLUSIONS" at bounding box center [658, 142] width 62 height 16
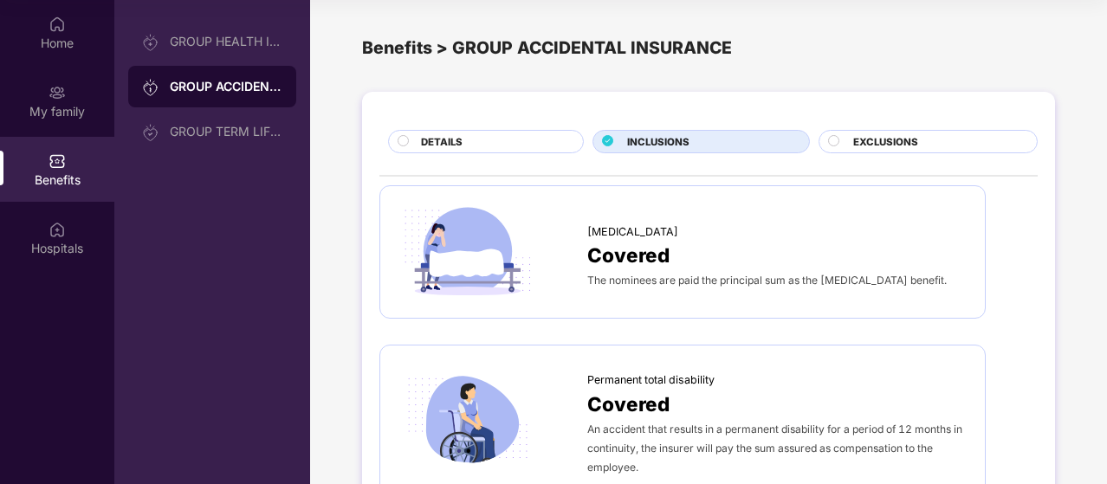
click at [850, 146] on div "EXCLUSIONS" at bounding box center [937, 143] width 184 height 18
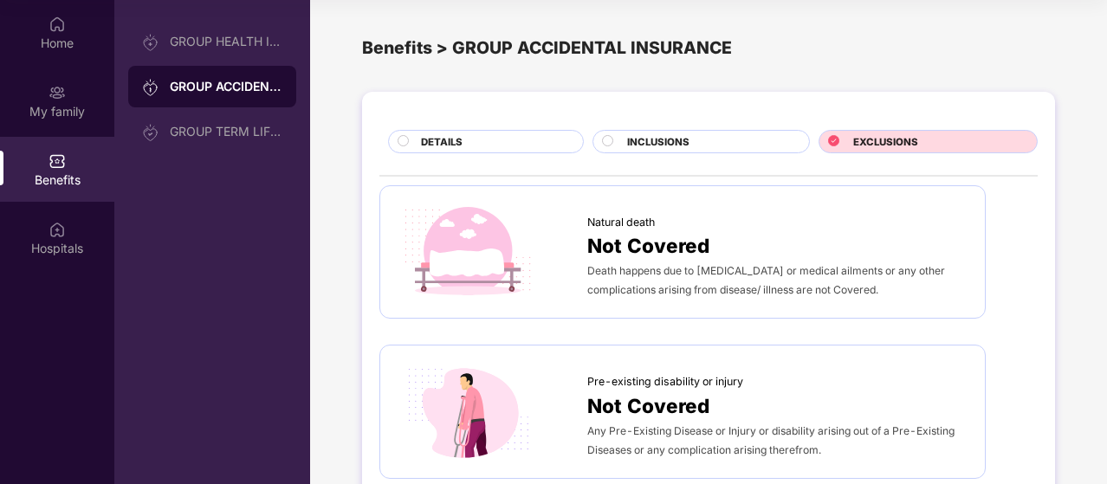
click at [747, 133] on div "INCLUSIONS" at bounding box center [701, 141] width 217 height 23
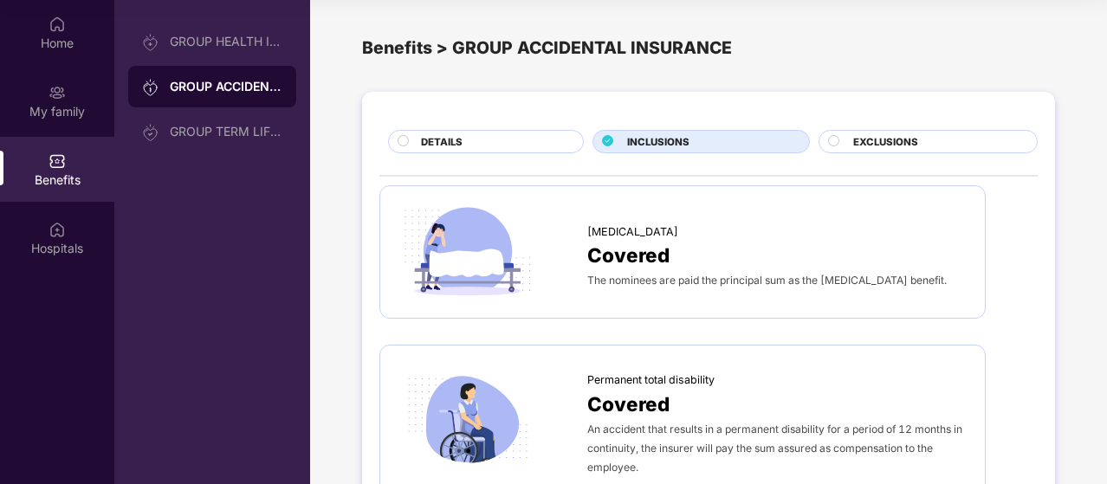
click at [458, 140] on span "DETAILS" at bounding box center [442, 142] width 42 height 16
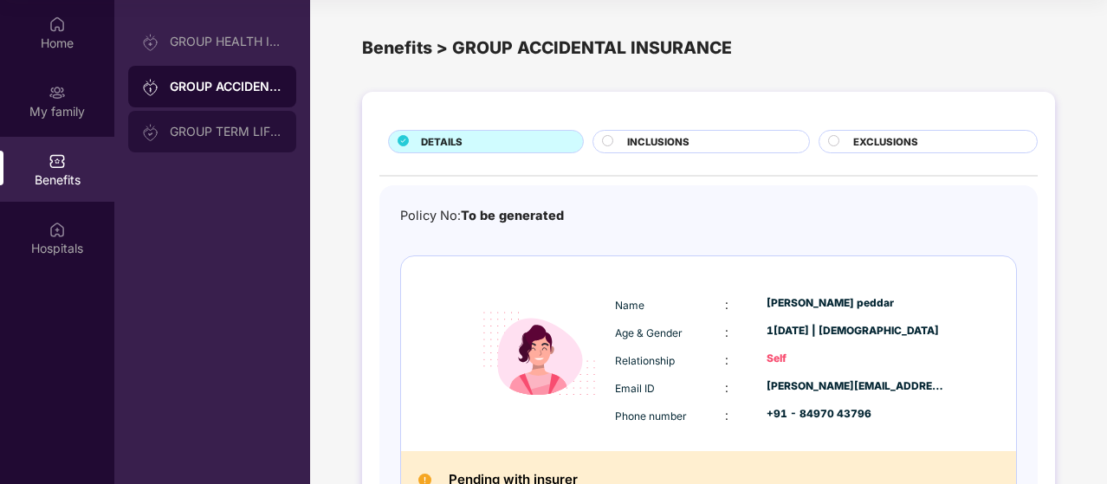
click at [218, 121] on div "GROUP TERM LIFE INSURANCE" at bounding box center [212, 132] width 168 height 42
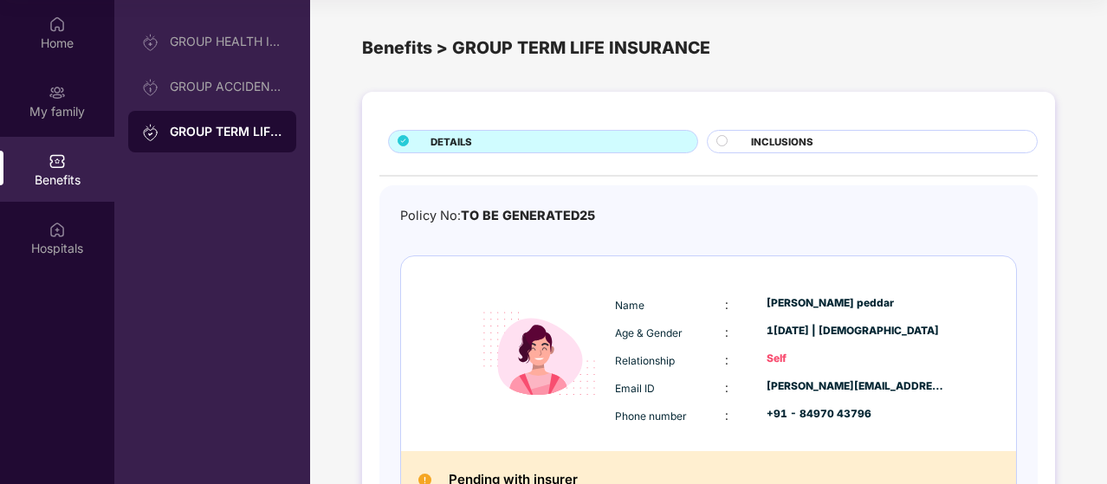
click at [814, 150] on div "INCLUSIONS" at bounding box center [886, 143] width 286 height 18
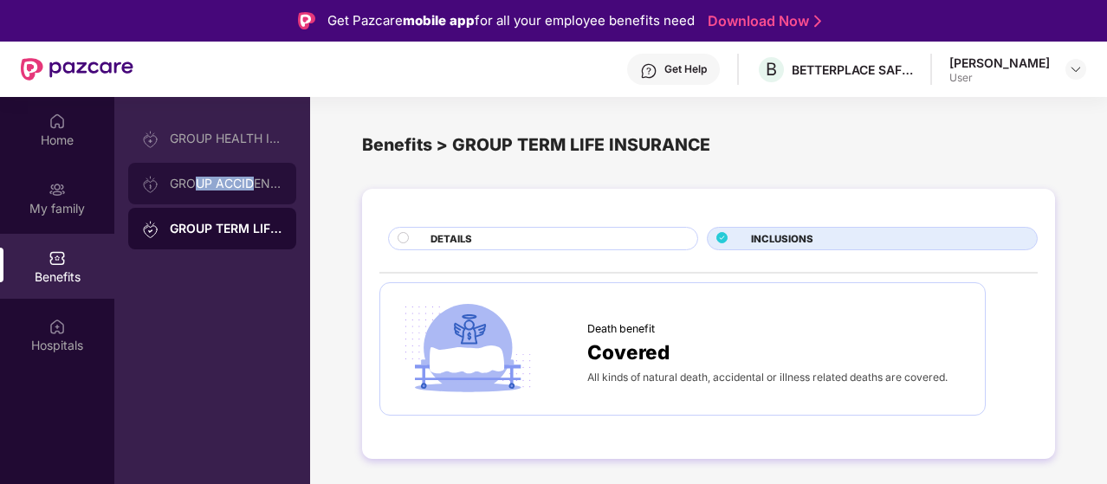
drag, startPoint x: 199, startPoint y: 181, endPoint x: 250, endPoint y: 192, distance: 52.4
click at [250, 192] on div "GROUP ACCIDENTAL INSURANCE" at bounding box center [212, 184] width 168 height 42
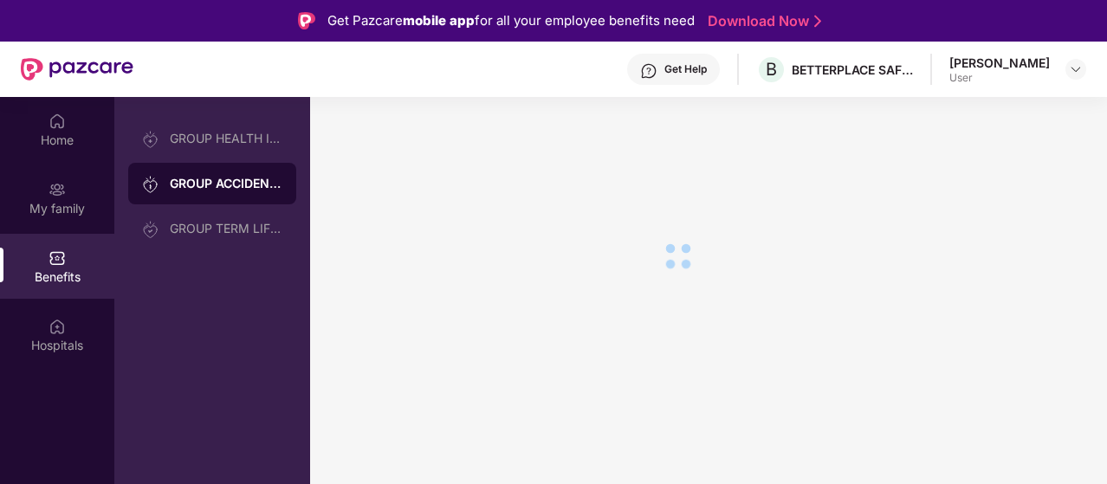
click at [258, 193] on div "GROUP ACCIDENTAL INSURANCE" at bounding box center [212, 184] width 168 height 42
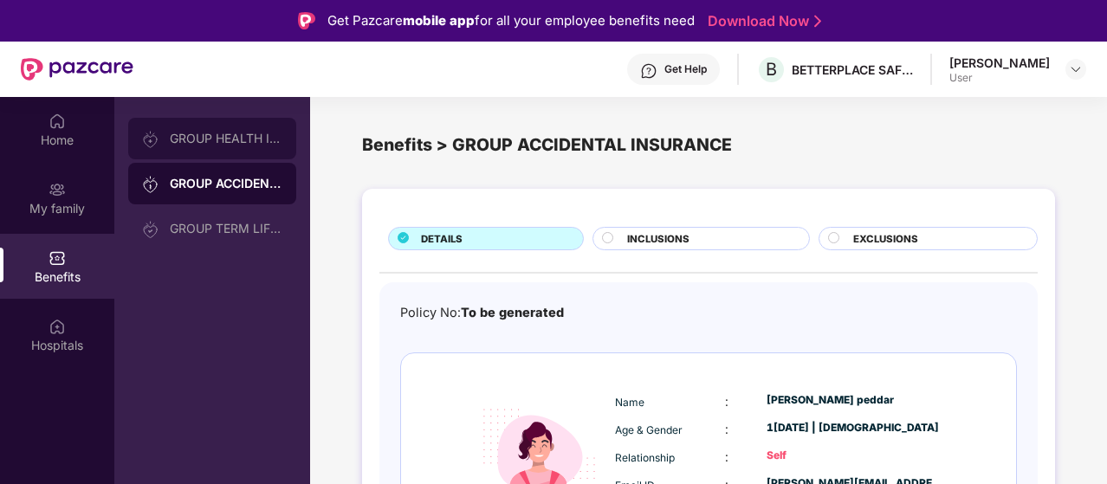
click at [251, 139] on div "GROUP HEALTH INSURANCE" at bounding box center [226, 139] width 113 height 14
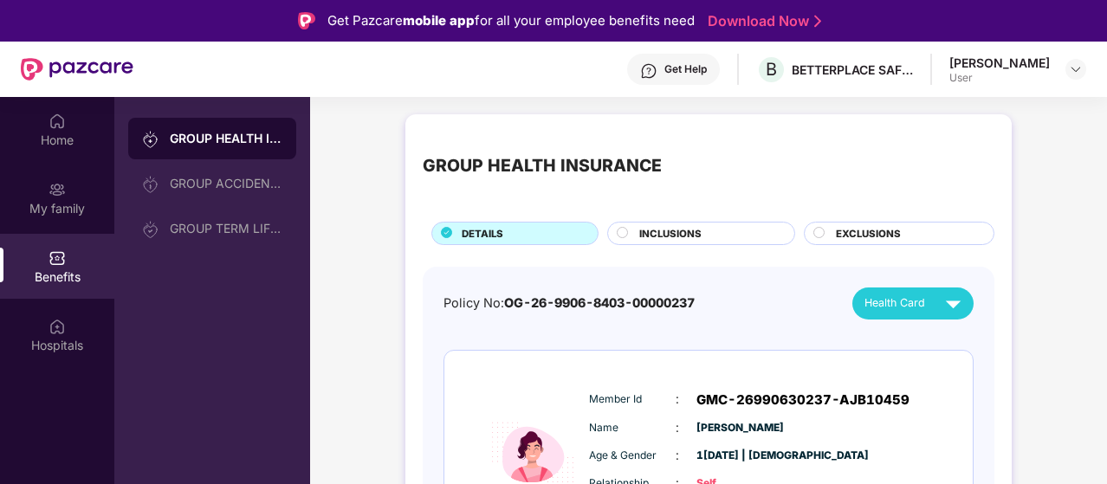
scroll to position [347, 0]
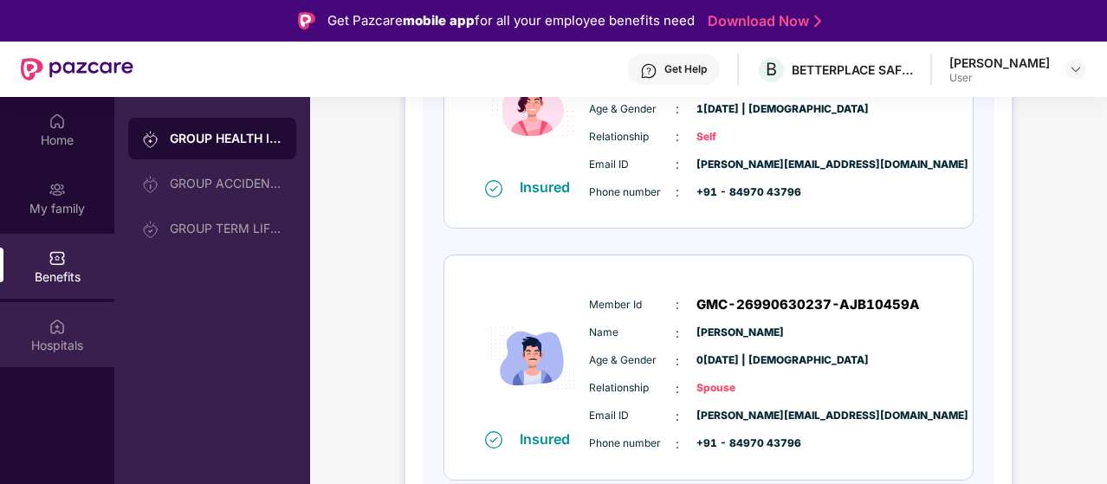
click at [43, 318] on div "Hospitals" at bounding box center [57, 334] width 114 height 65
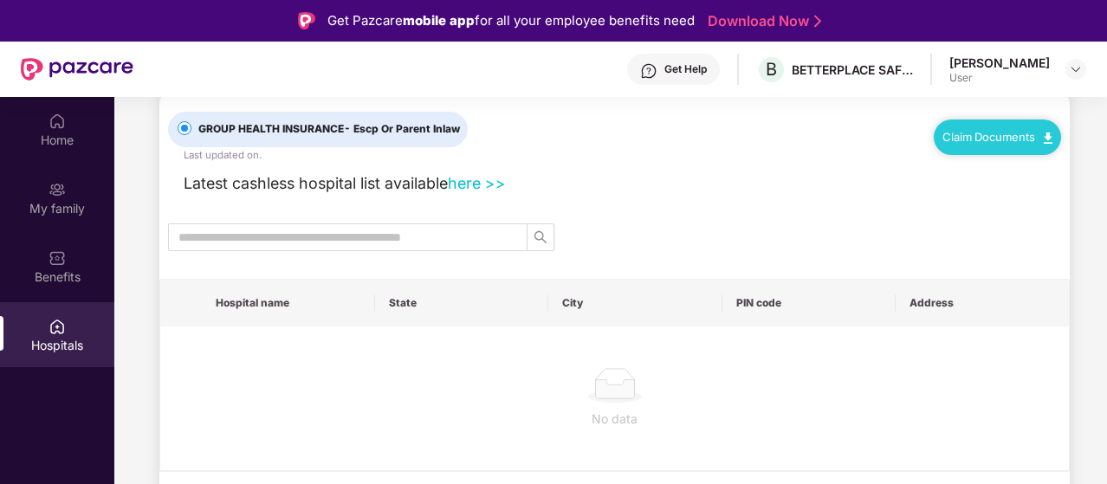
scroll to position [0, 0]
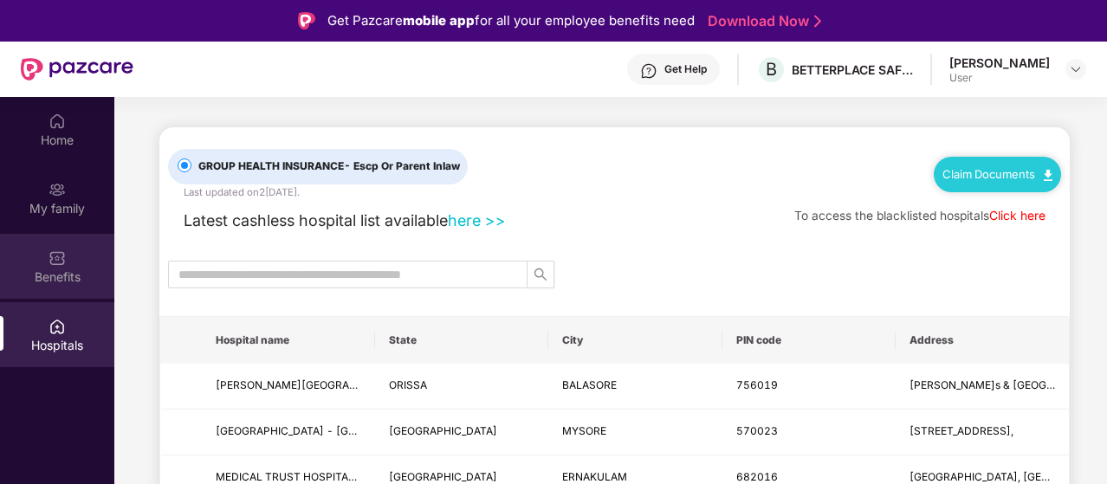
click at [67, 285] on div "Benefits" at bounding box center [57, 277] width 114 height 17
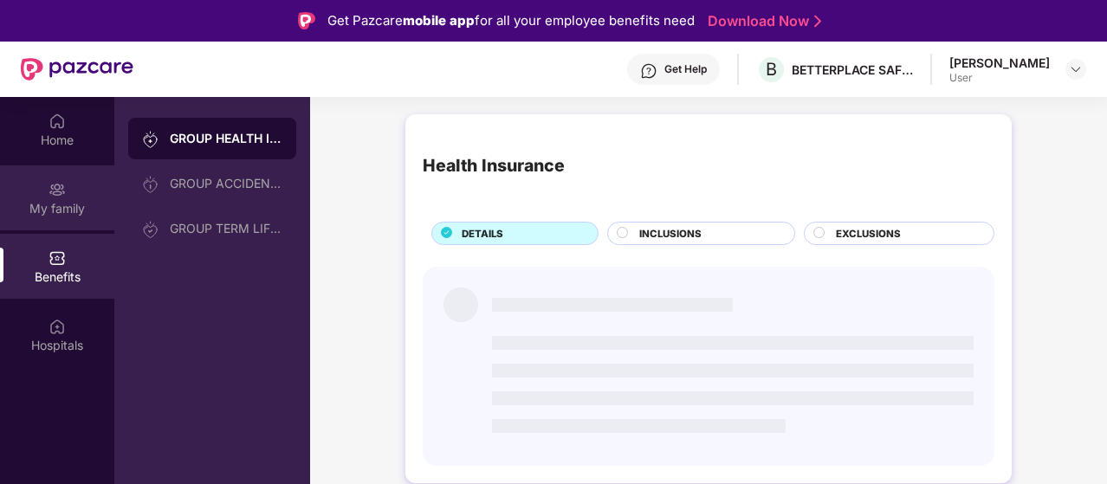
click at [75, 228] on div "My family" at bounding box center [57, 198] width 114 height 65
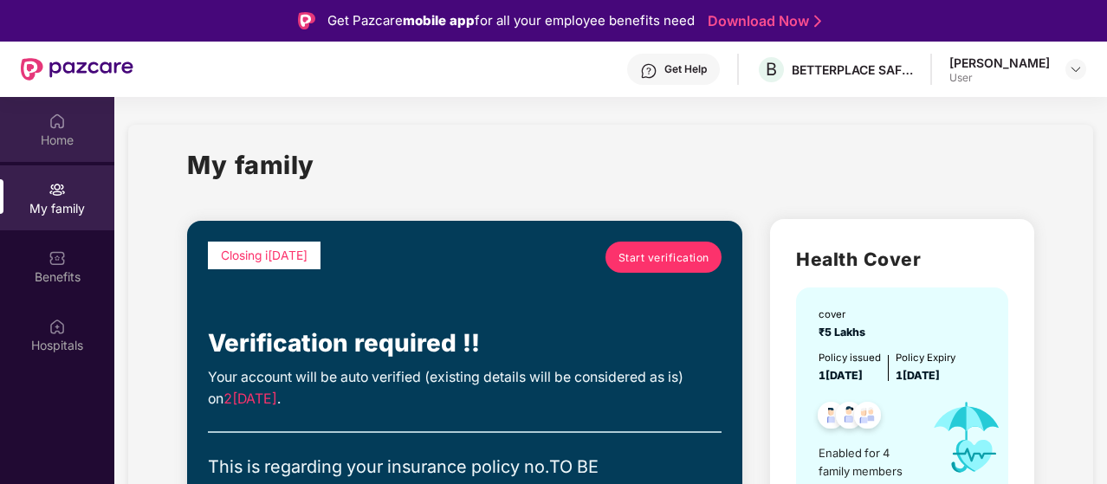
click at [38, 103] on div "Home" at bounding box center [57, 129] width 114 height 65
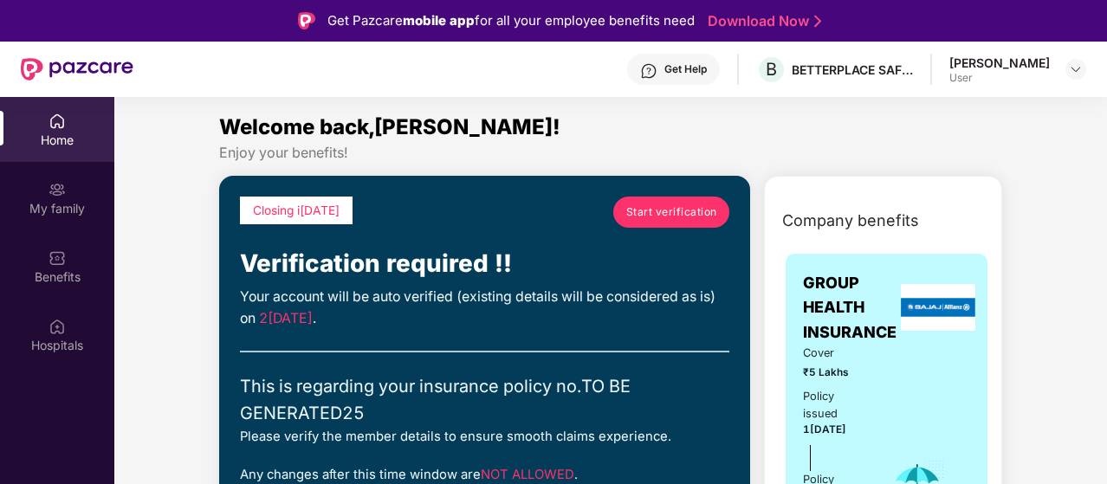
click at [1064, 68] on div "Shirley Dianne Peddar User" at bounding box center [1018, 70] width 137 height 30
click at [1074, 67] on img at bounding box center [1076, 69] width 14 height 14
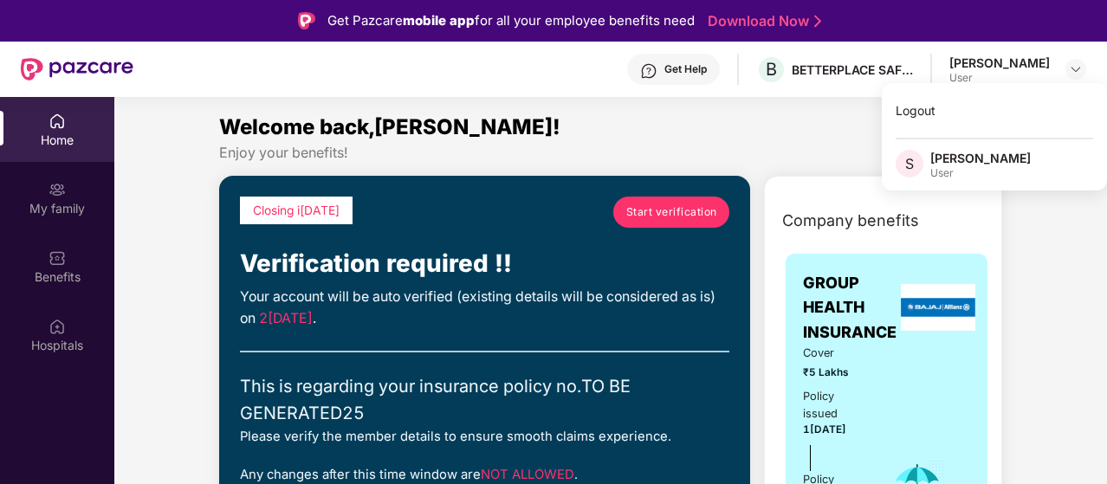
click at [814, 85] on div "Get Help B BETTERPLACE SAFETY SOLUTIONS PRIVATE LIMITED Shirley Dianne Peddar U…" at bounding box center [609, 69] width 953 height 55
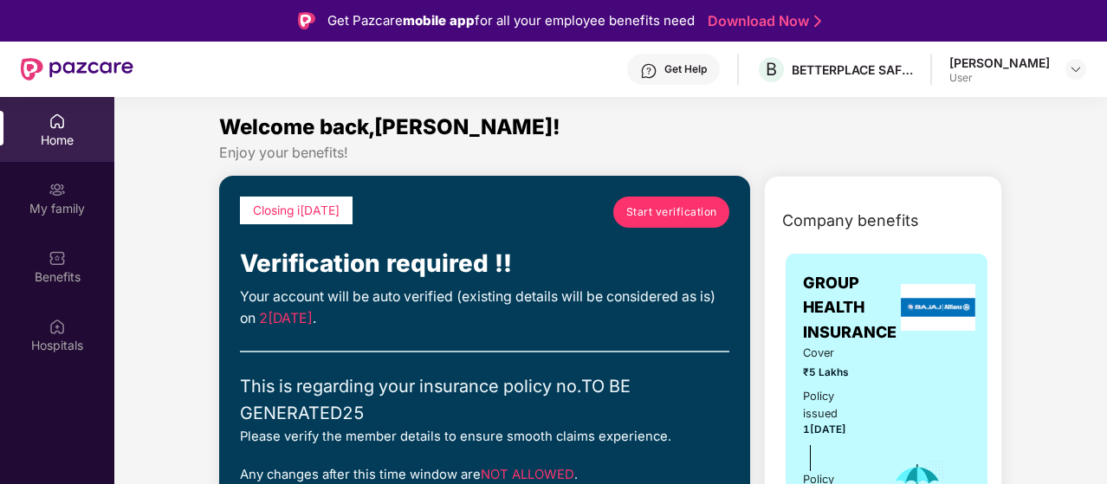
click at [649, 148] on div "Enjoy your benefits!" at bounding box center [610, 153] width 783 height 18
